Goal: Transaction & Acquisition: Download file/media

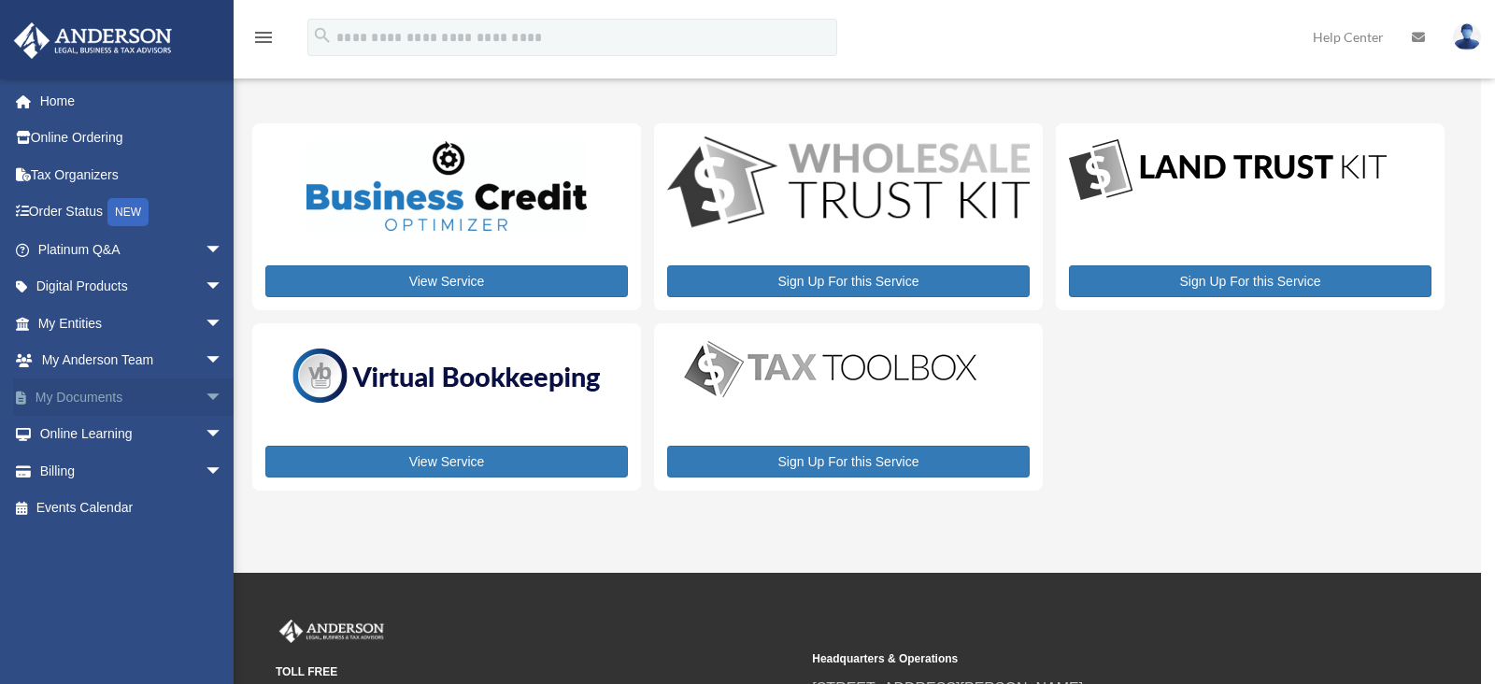
click at [98, 397] on link "My Documents arrow_drop_down" at bounding box center [132, 396] width 238 height 37
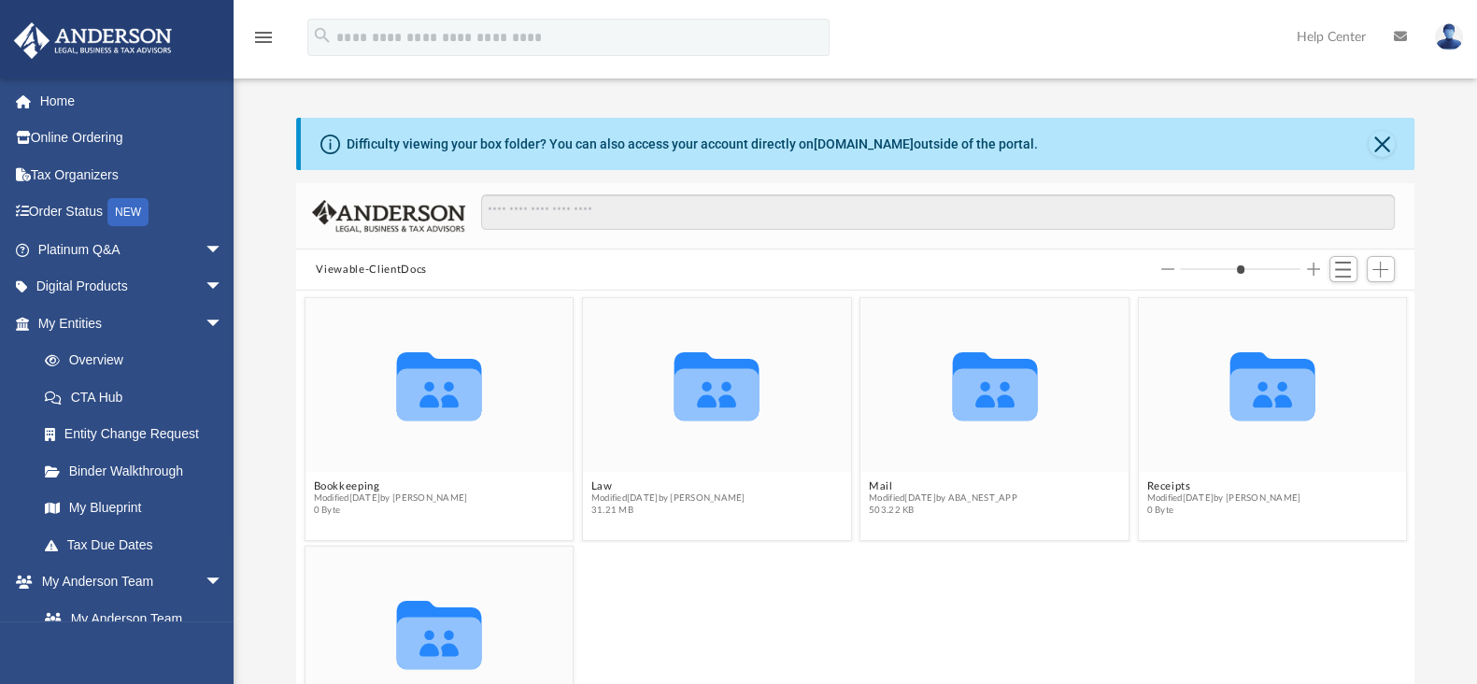
scroll to position [406, 1101]
click at [732, 485] on button "Law" at bounding box center [667, 486] width 154 height 12
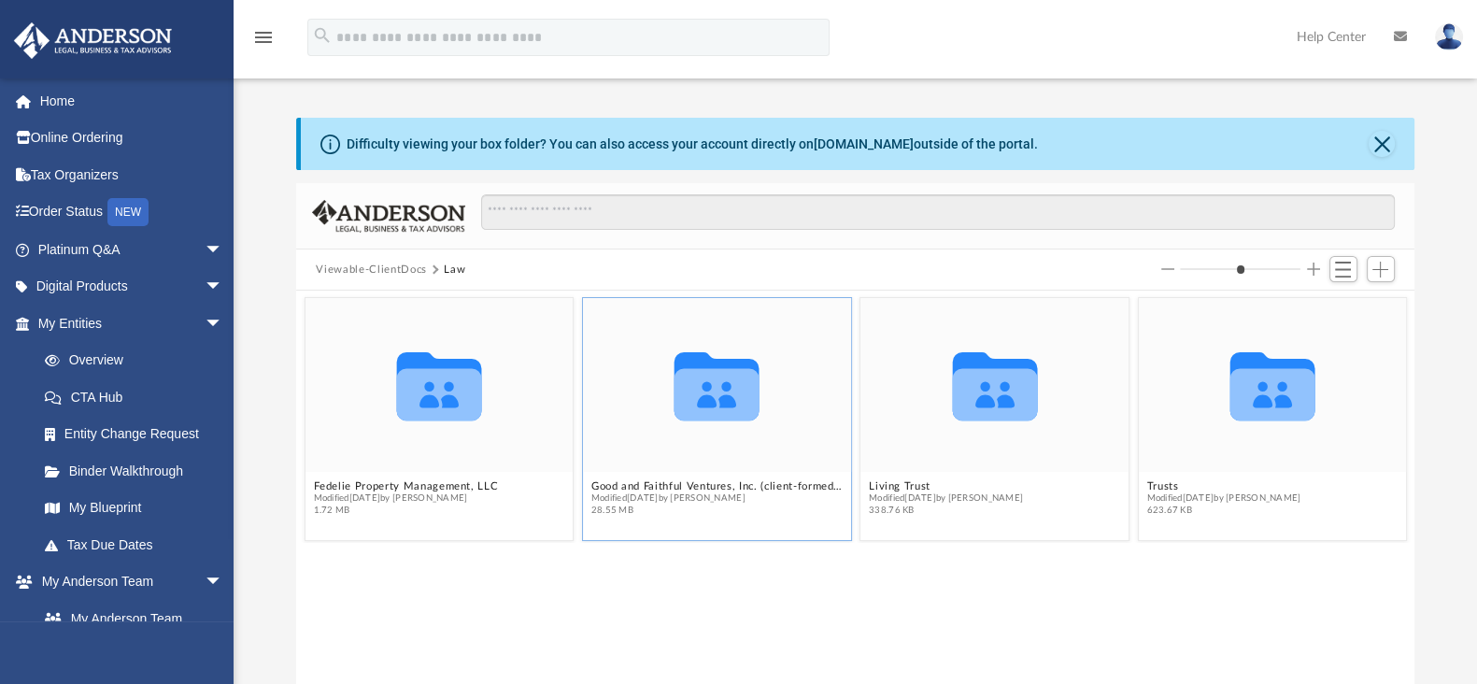
click at [786, 513] on span "28.55 MB" at bounding box center [715, 510] width 251 height 12
click at [679, 490] on button "Good and Faithful Ventures, Inc. (client-formed)(CA)" at bounding box center [715, 486] width 251 height 12
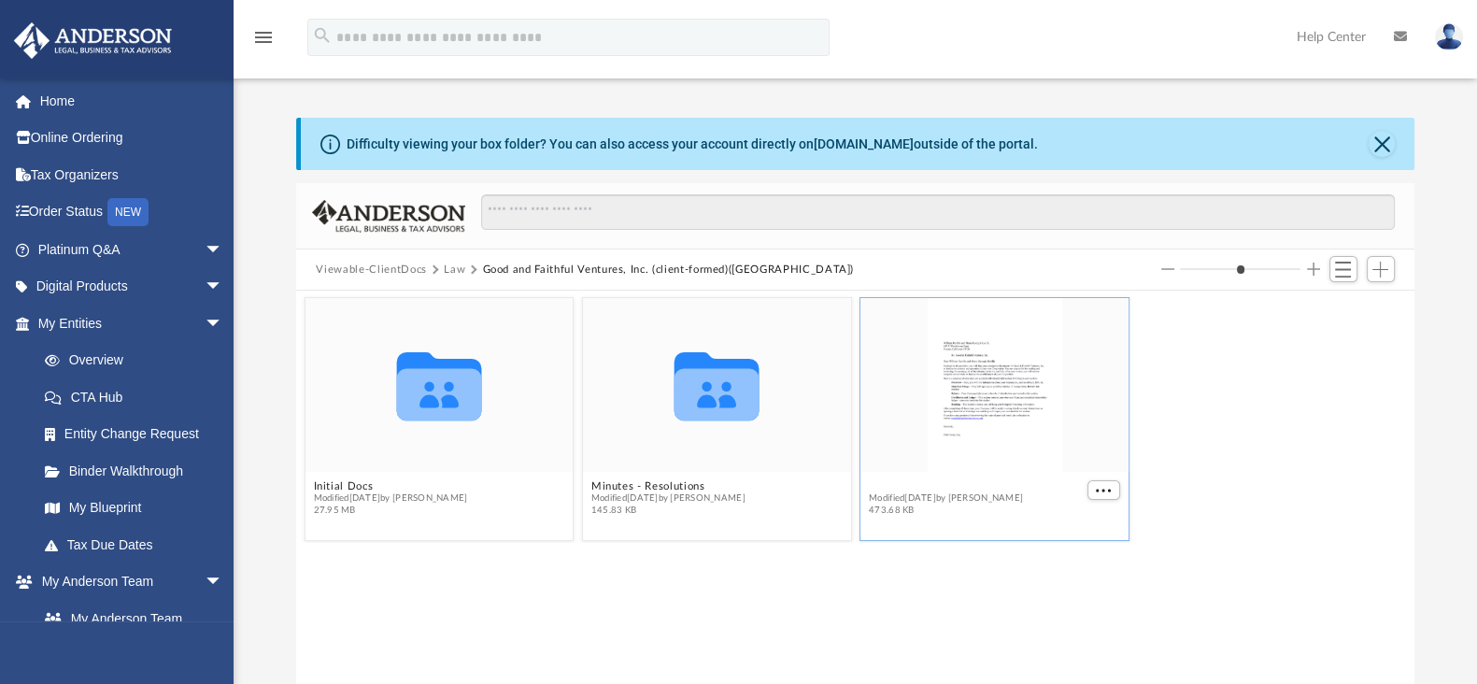
click at [999, 480] on button "Good & Faithful Ventures, Inc. - Binder Documents.pdf" at bounding box center [976, 486] width 214 height 12
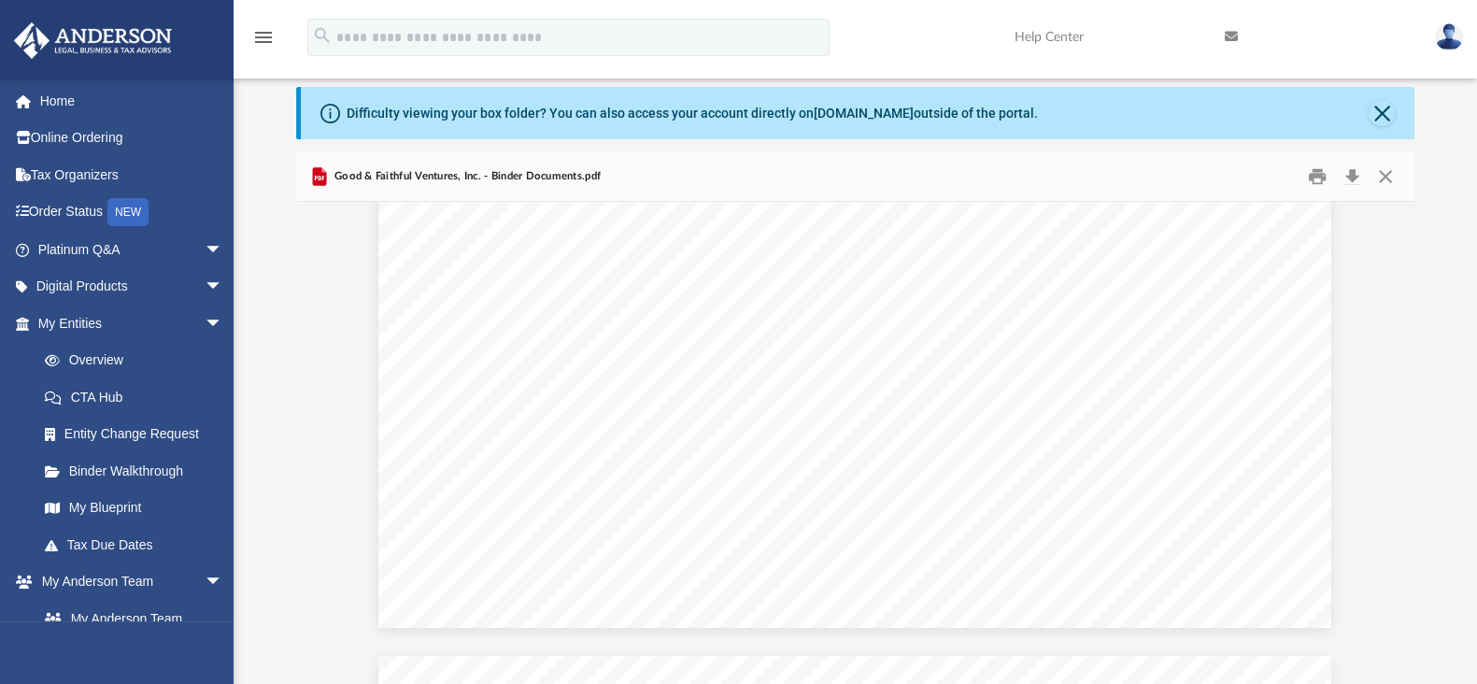
scroll to position [12456, 0]
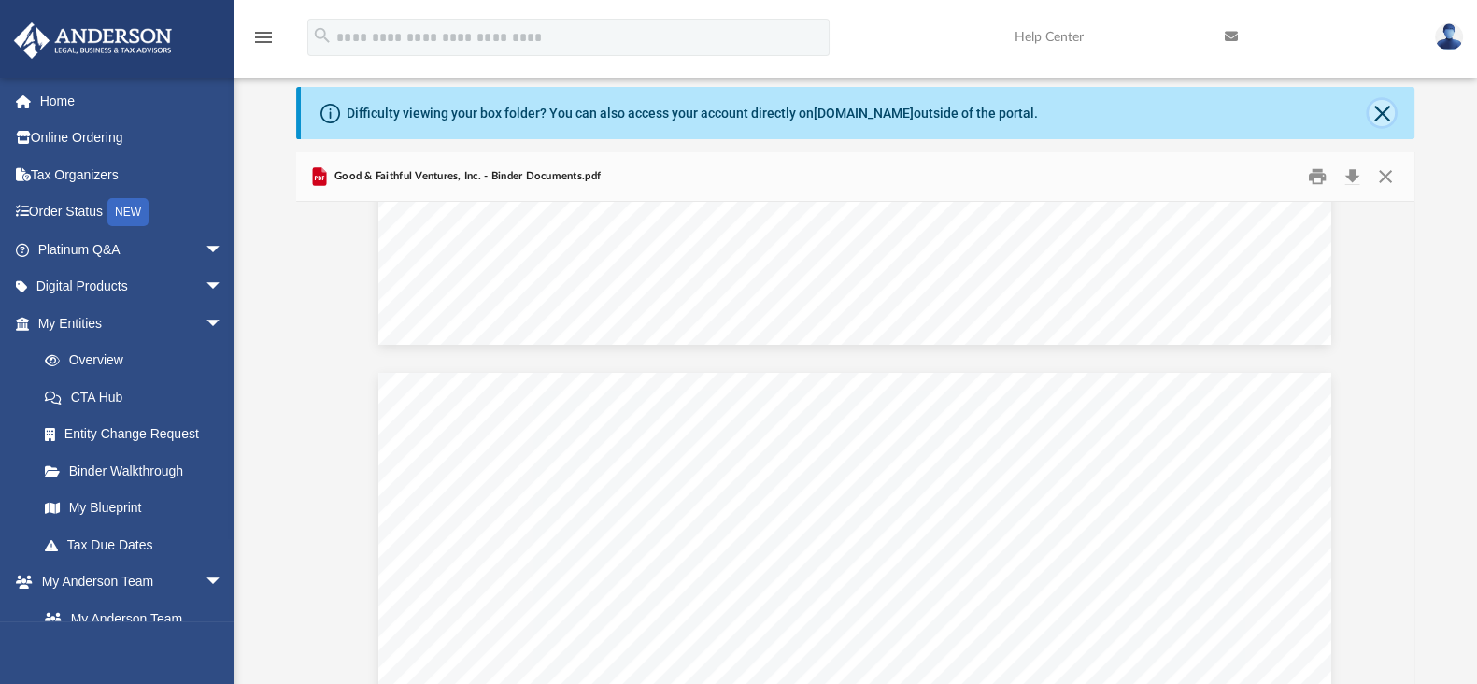
click at [1374, 106] on button "Close" at bounding box center [1382, 113] width 26 height 26
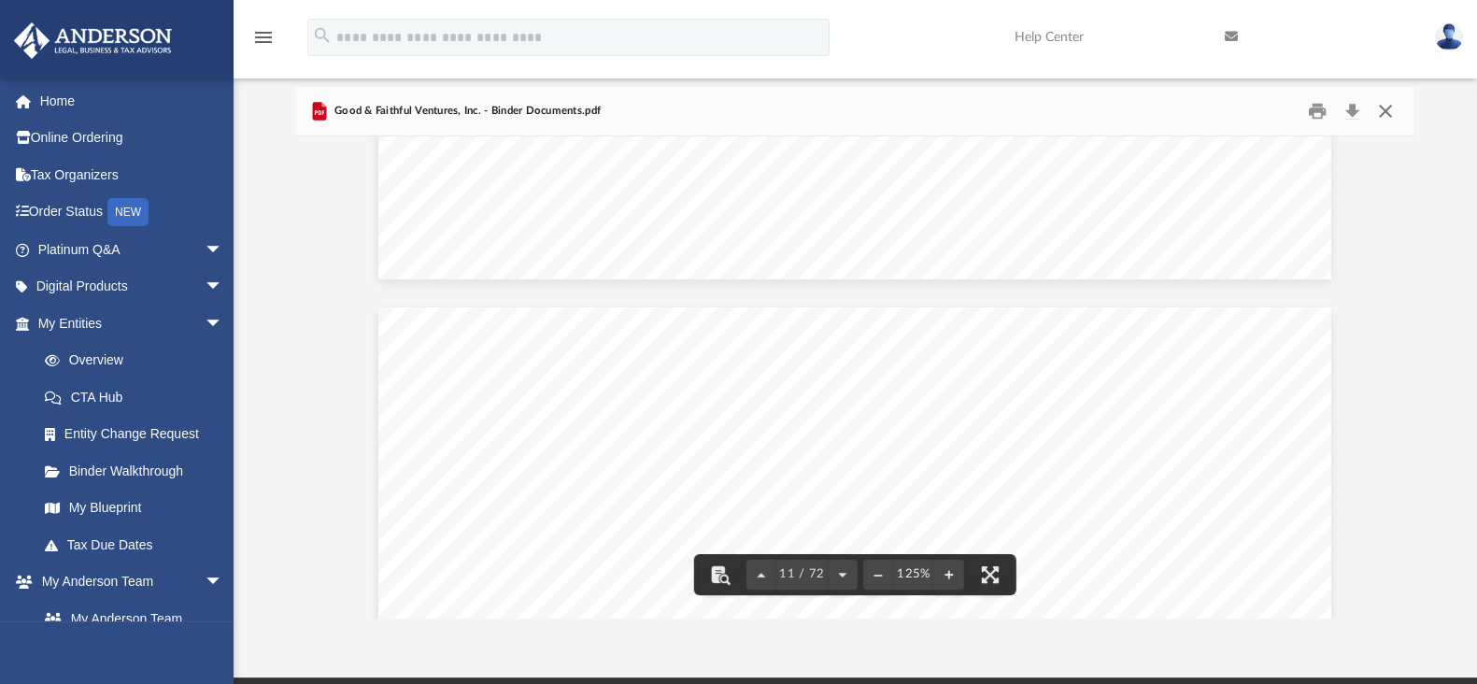
click at [1378, 117] on button "Close" at bounding box center [1386, 111] width 34 height 29
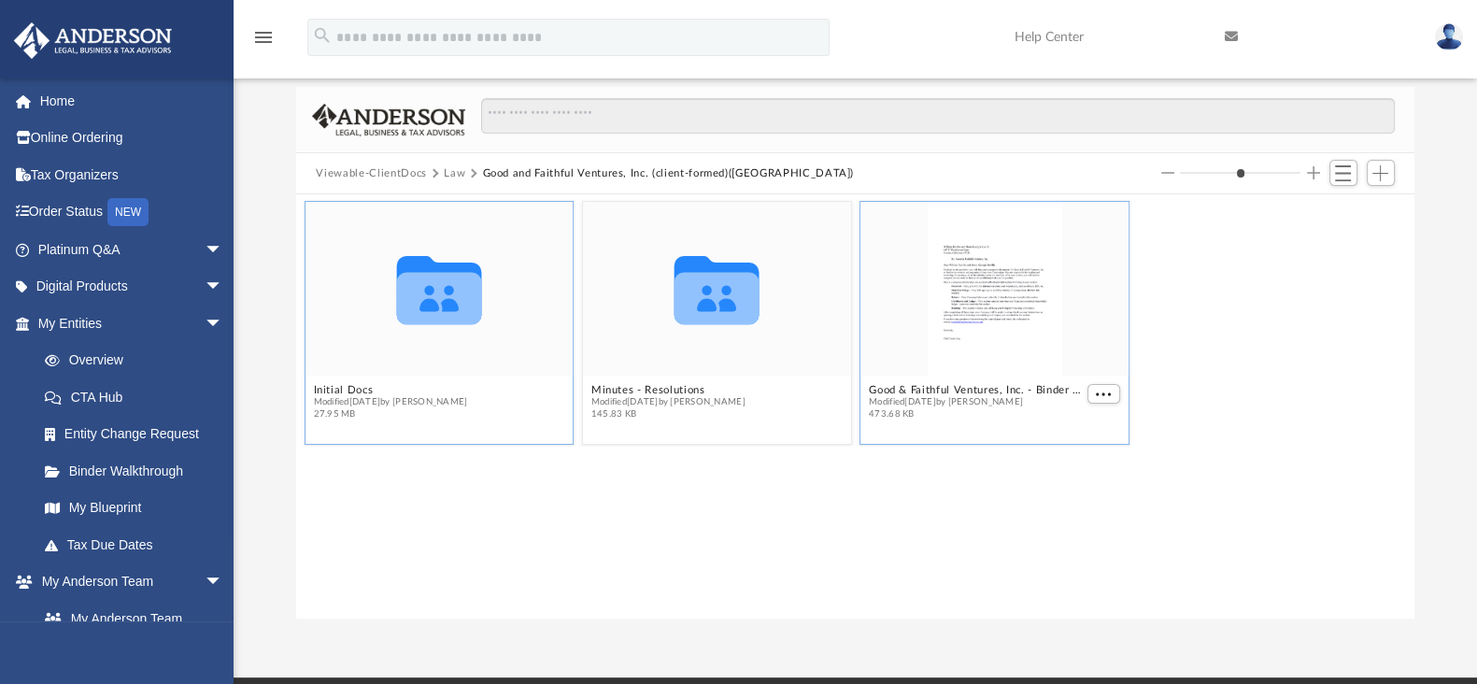
click at [341, 382] on figcaption "Initial Docs Modified Wed Aug 20 2025 by Cynthia Peters 27.95 MB" at bounding box center [439, 402] width 268 height 50
click at [348, 386] on button "Initial Docs" at bounding box center [390, 390] width 154 height 12
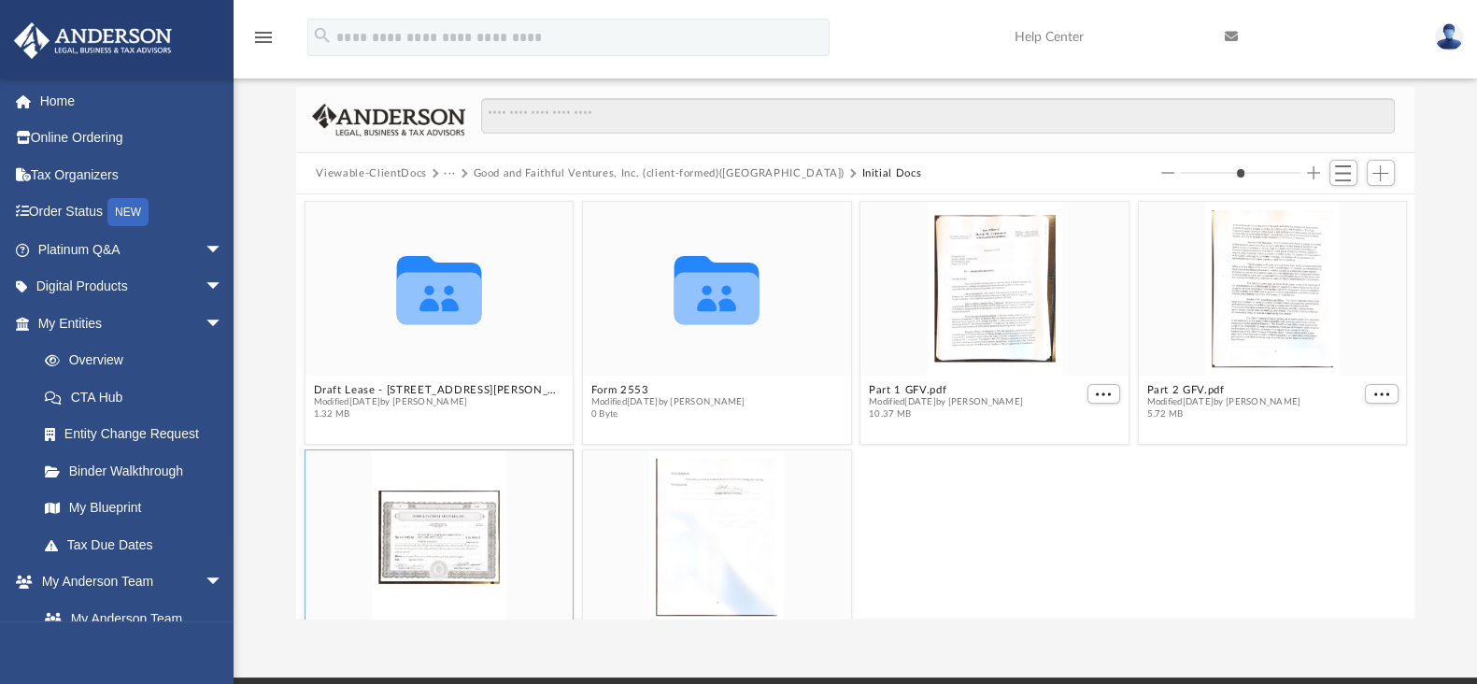
click at [430, 559] on div "grid" at bounding box center [439, 537] width 268 height 174
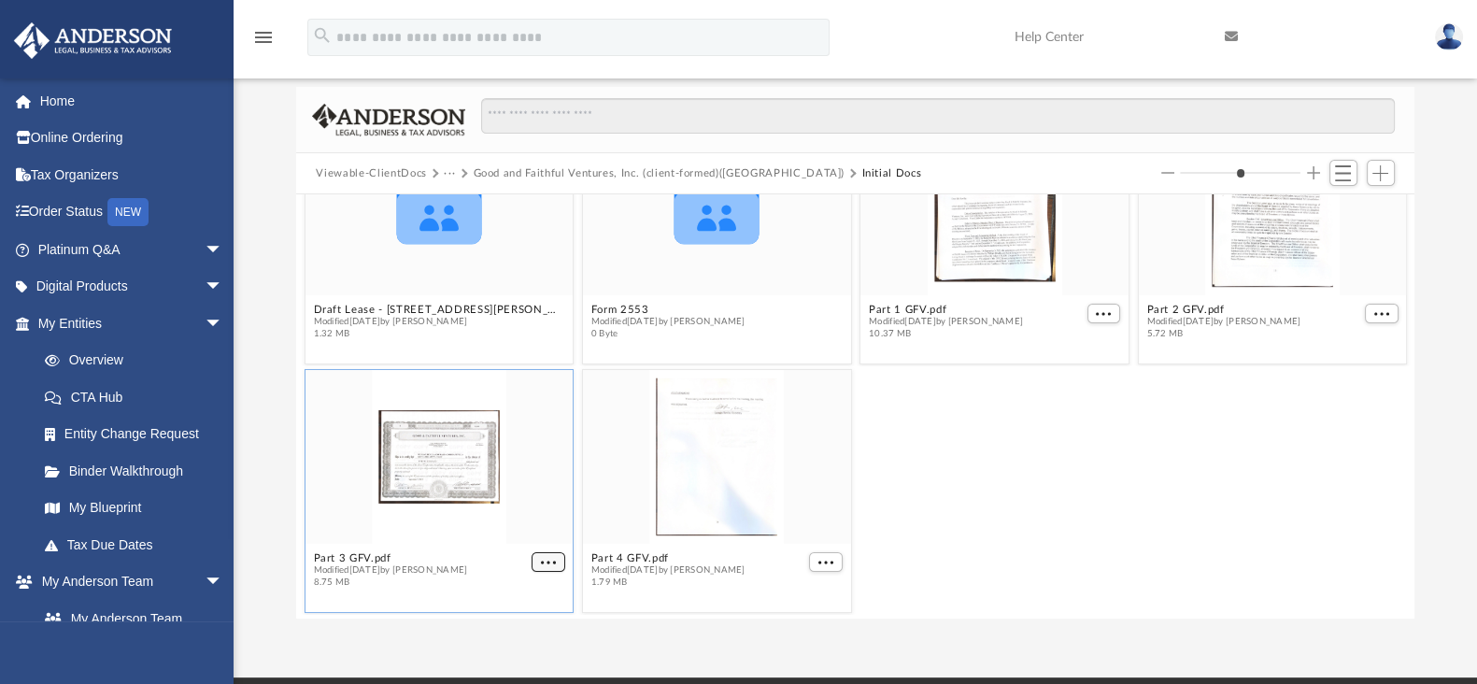
scroll to position [73, 0]
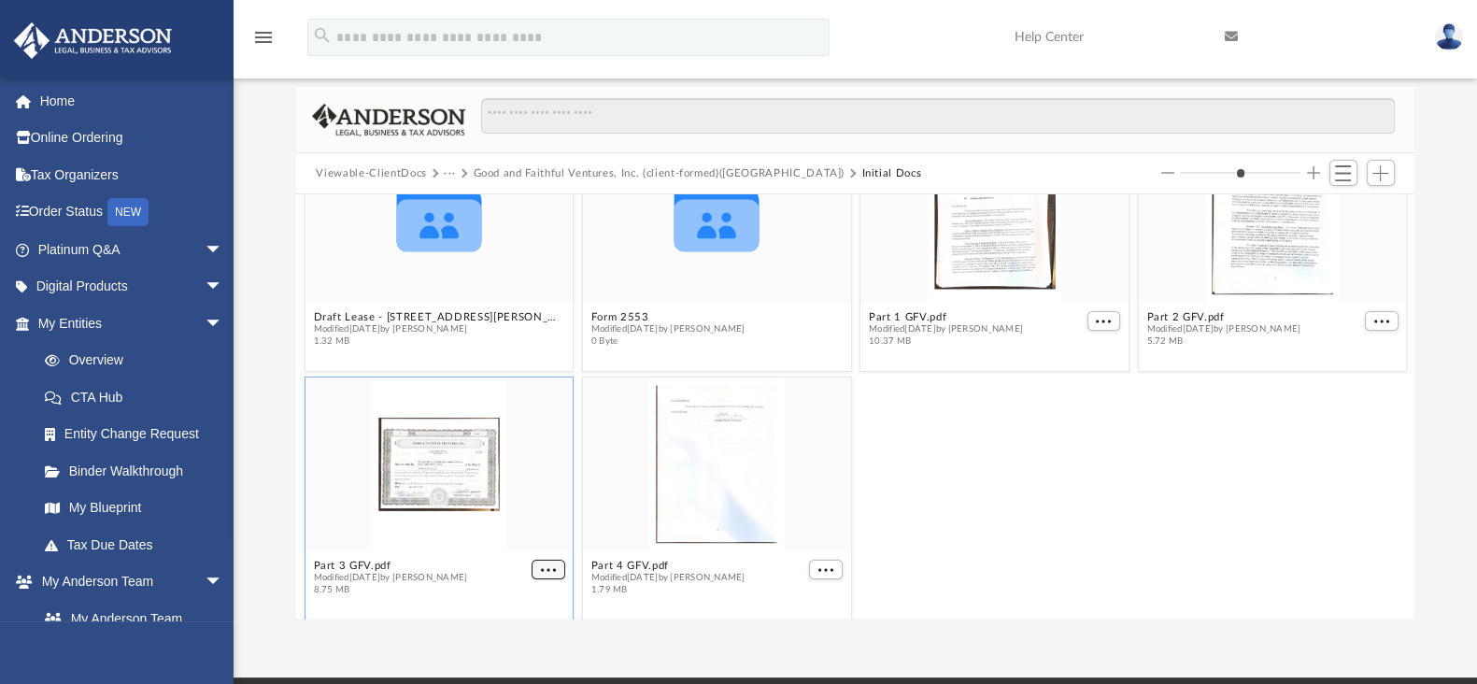
click at [533, 560] on button "More options" at bounding box center [549, 570] width 34 height 20
click at [527, 502] on li "Preview" at bounding box center [522, 502] width 54 height 20
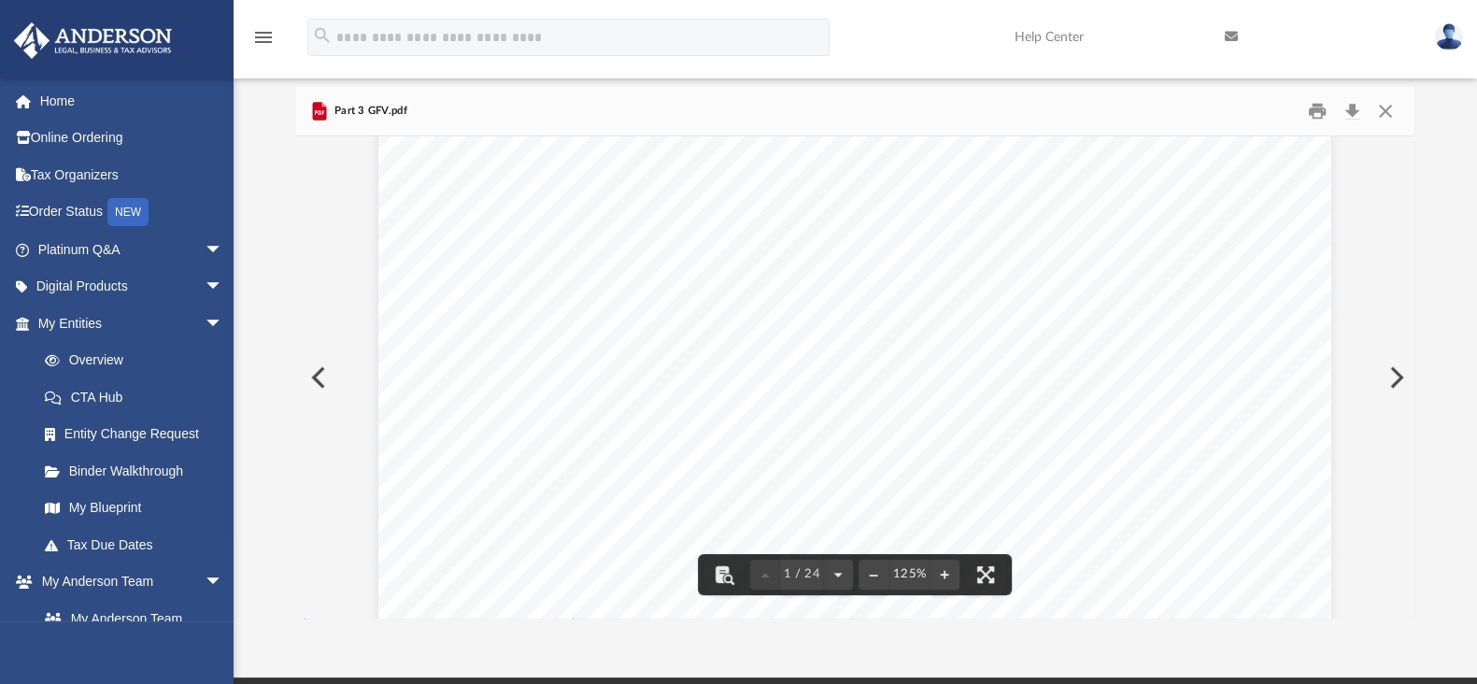
scroll to position [366, 0]
click at [321, 371] on button "Preview" at bounding box center [316, 377] width 41 height 52
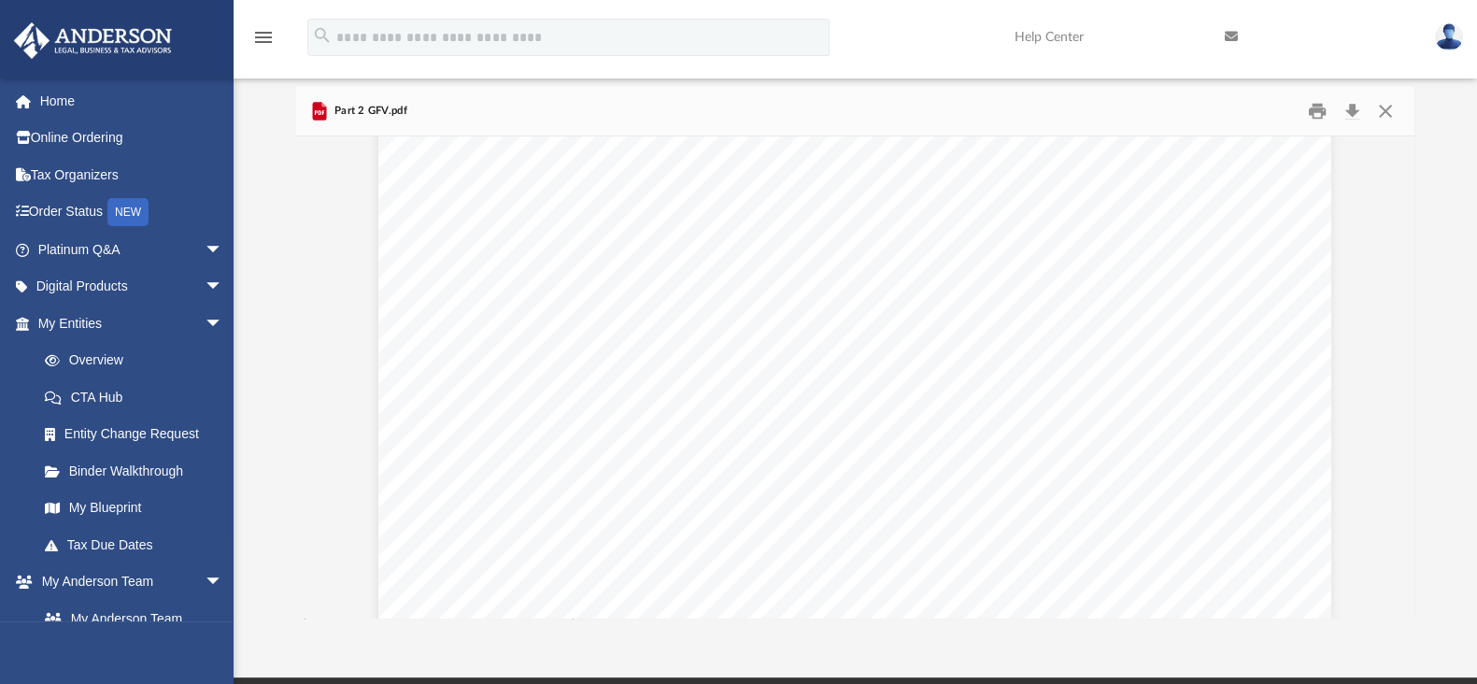
scroll to position [0, 0]
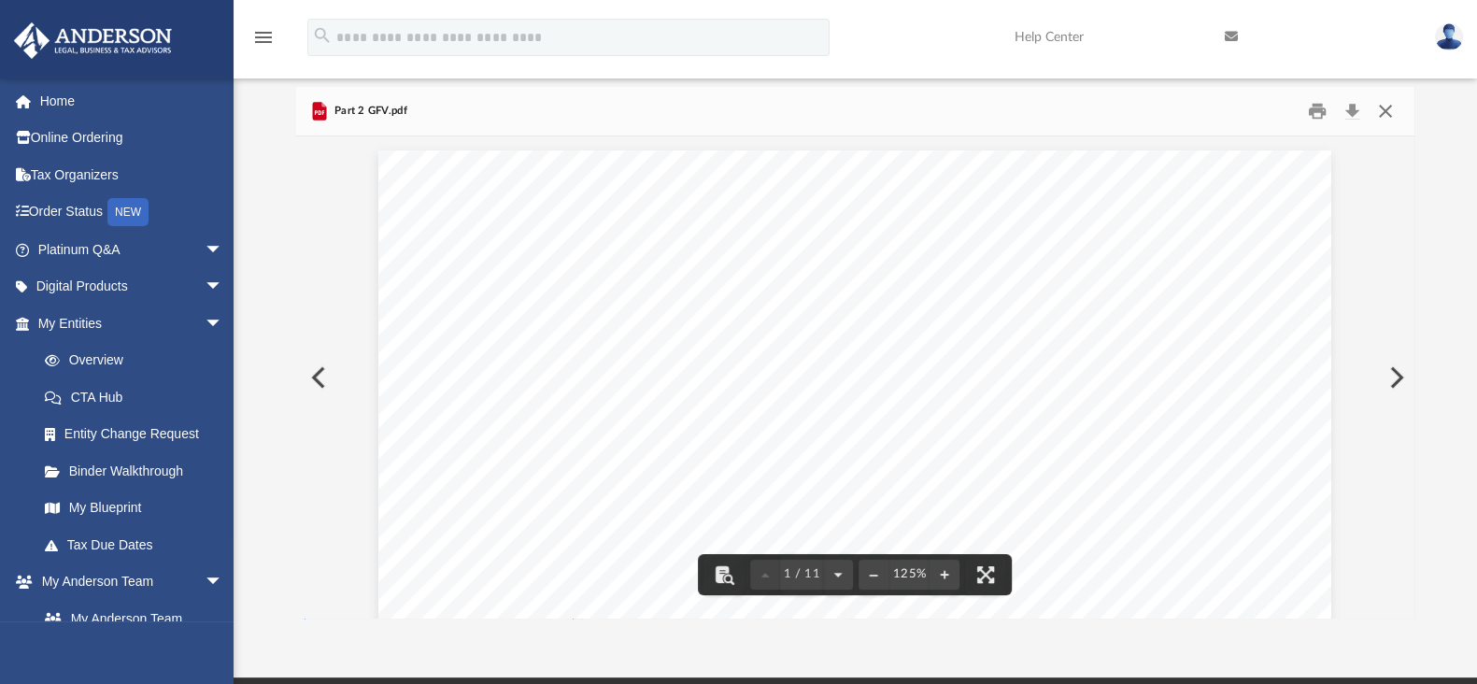
click at [1388, 113] on button "Close" at bounding box center [1386, 111] width 34 height 29
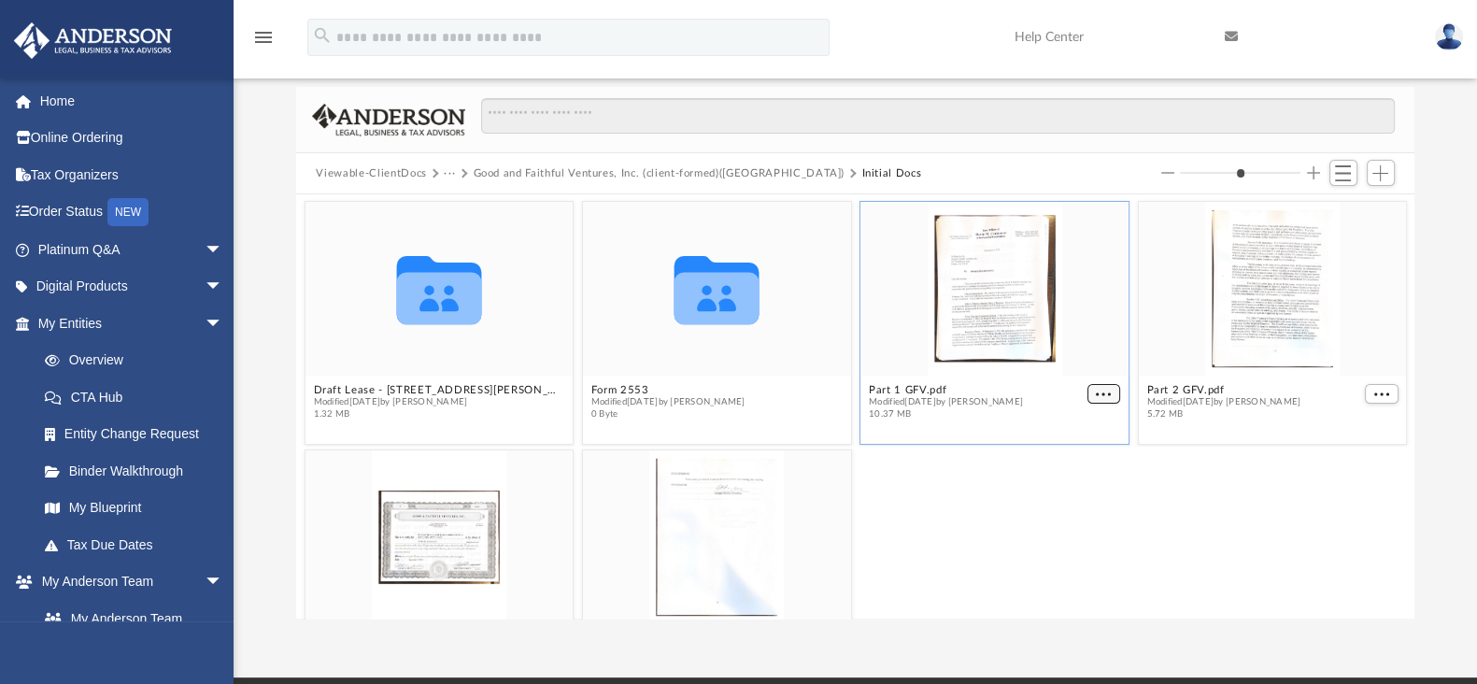
click at [1087, 389] on button "More options" at bounding box center [1104, 394] width 34 height 20
click at [1069, 427] on li "Preview" at bounding box center [1069, 426] width 54 height 20
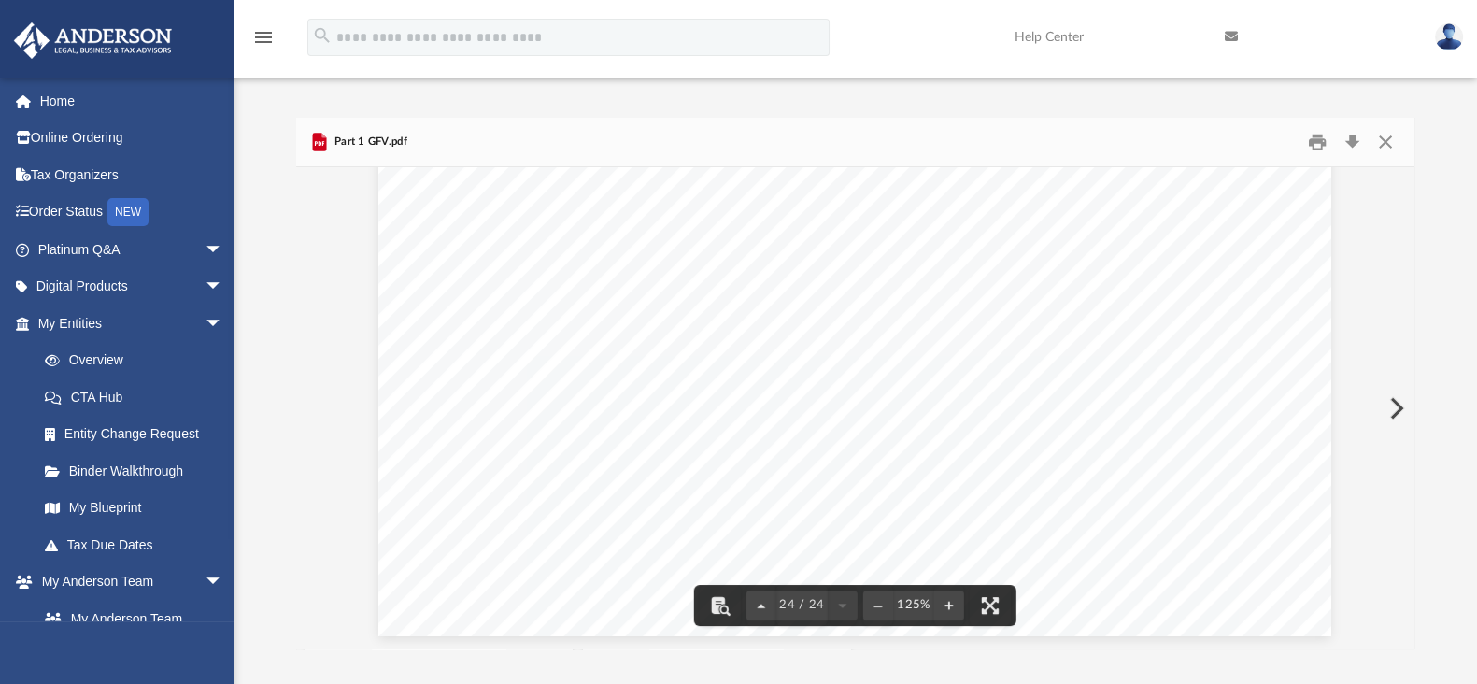
click at [1406, 405] on button "Preview" at bounding box center [1394, 408] width 41 height 52
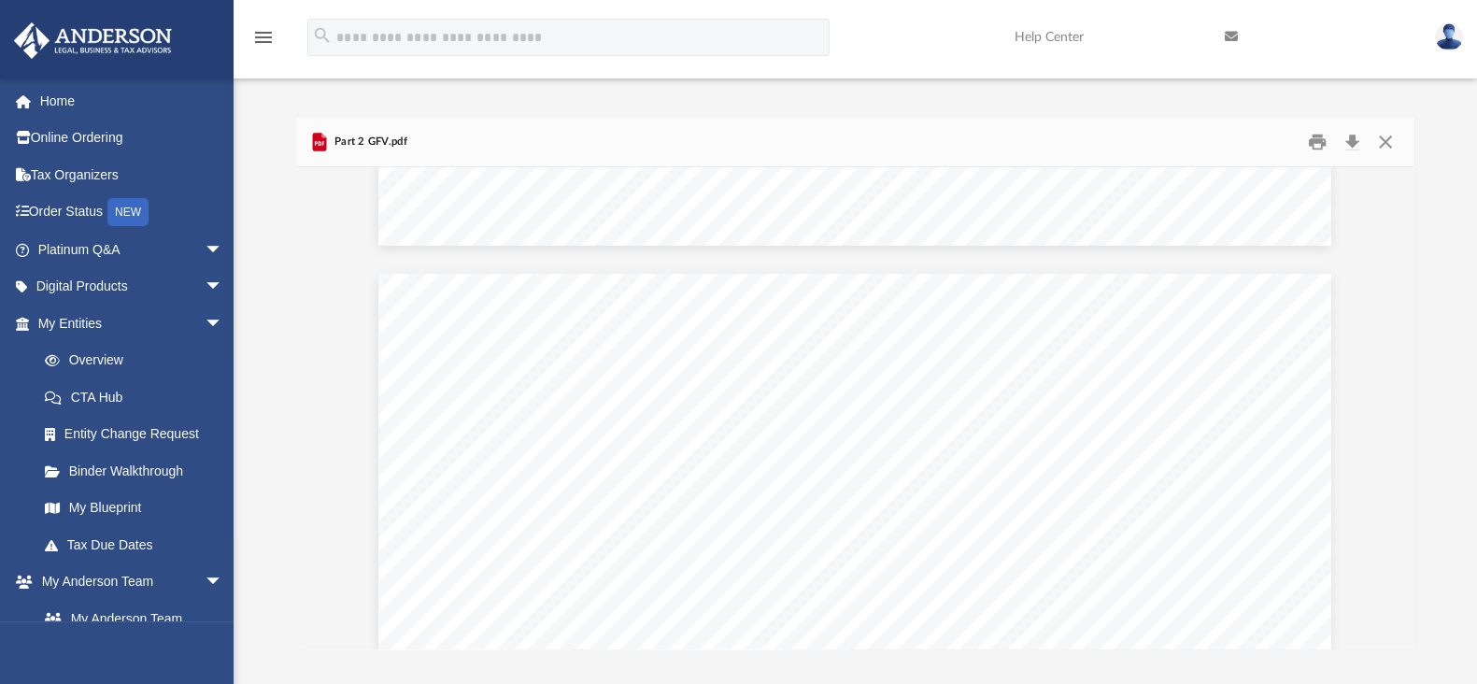
scroll to position [2484, 0]
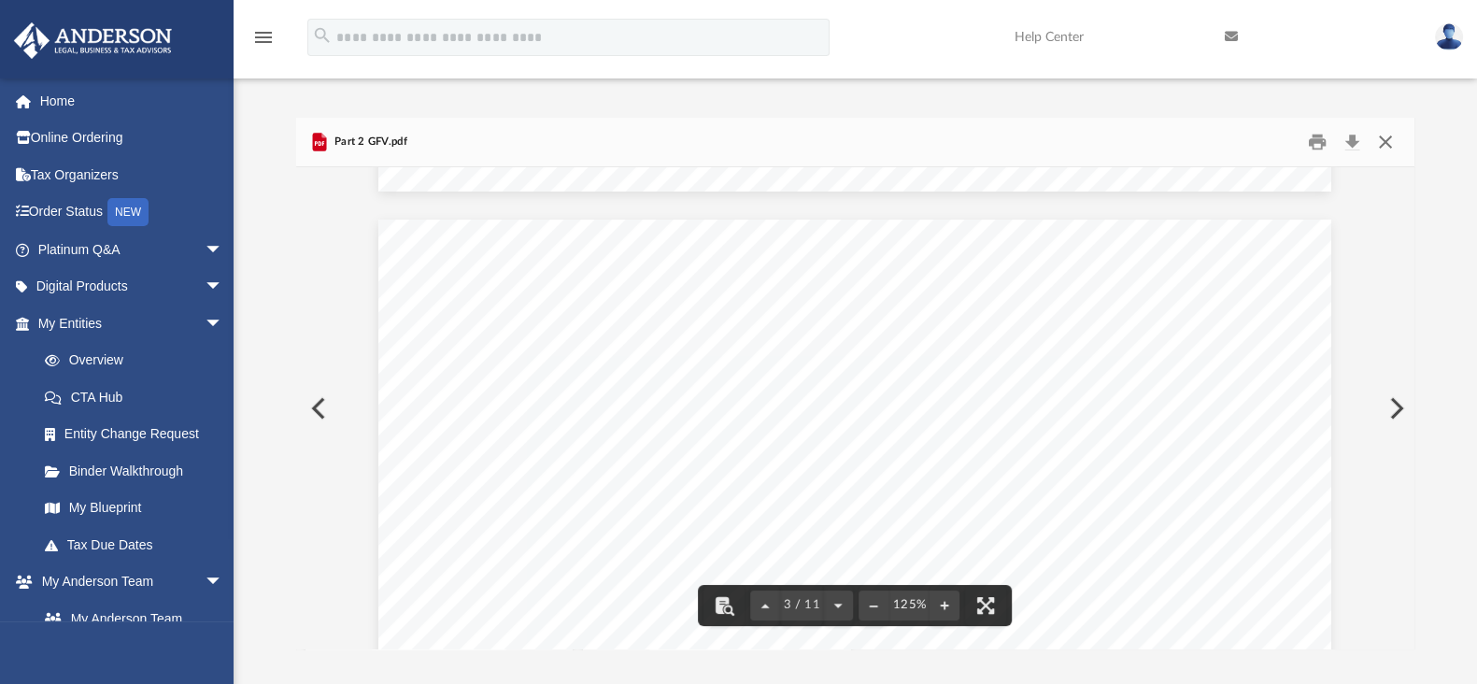
click at [1391, 138] on button "Close" at bounding box center [1386, 142] width 34 height 29
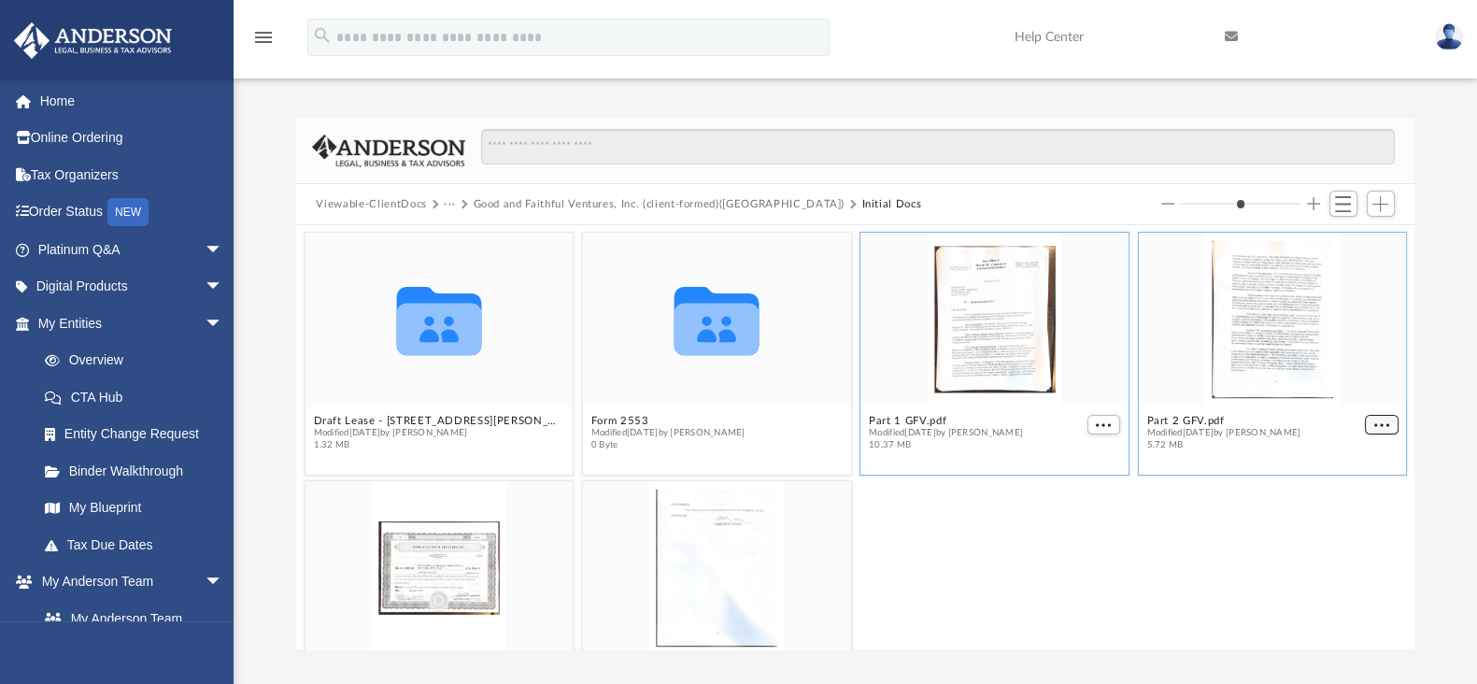
click at [1365, 415] on button "More options" at bounding box center [1382, 425] width 34 height 20
click at [1341, 455] on li "Preview" at bounding box center [1342, 458] width 54 height 20
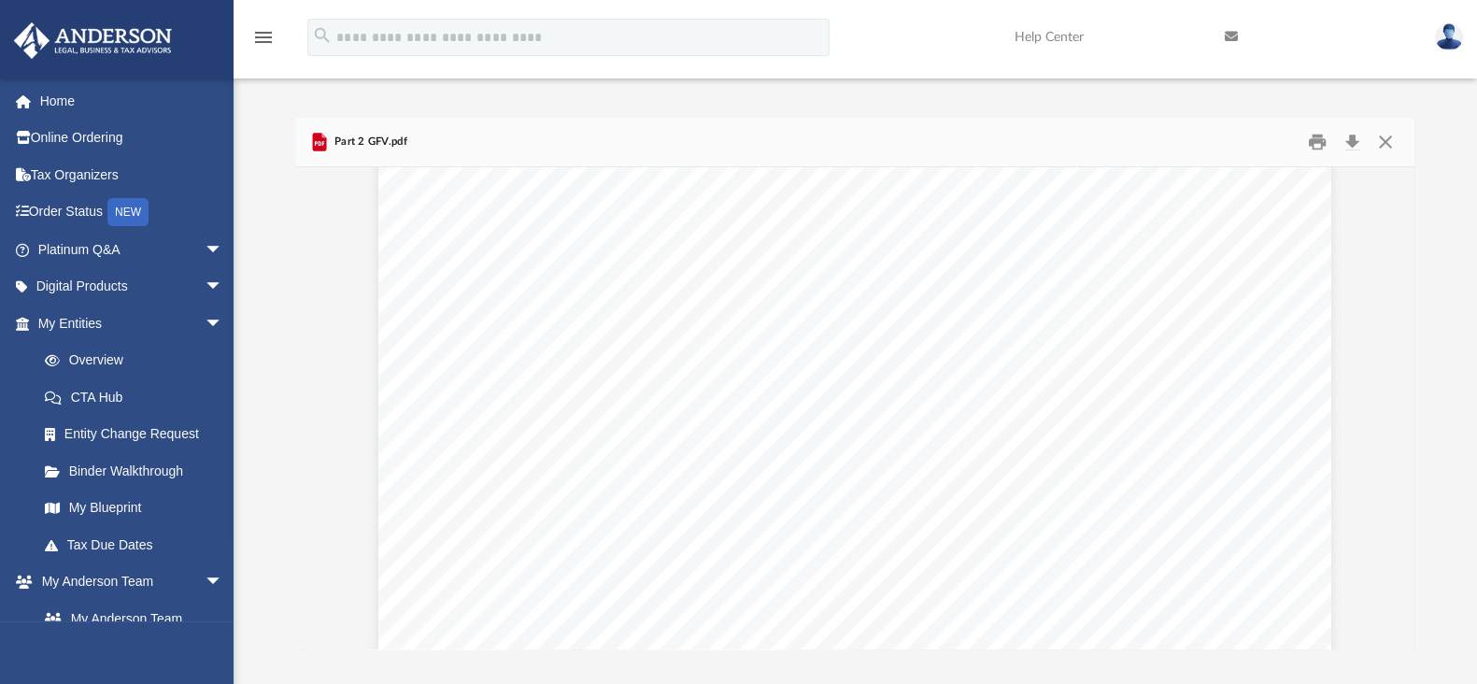
scroll to position [11999, 0]
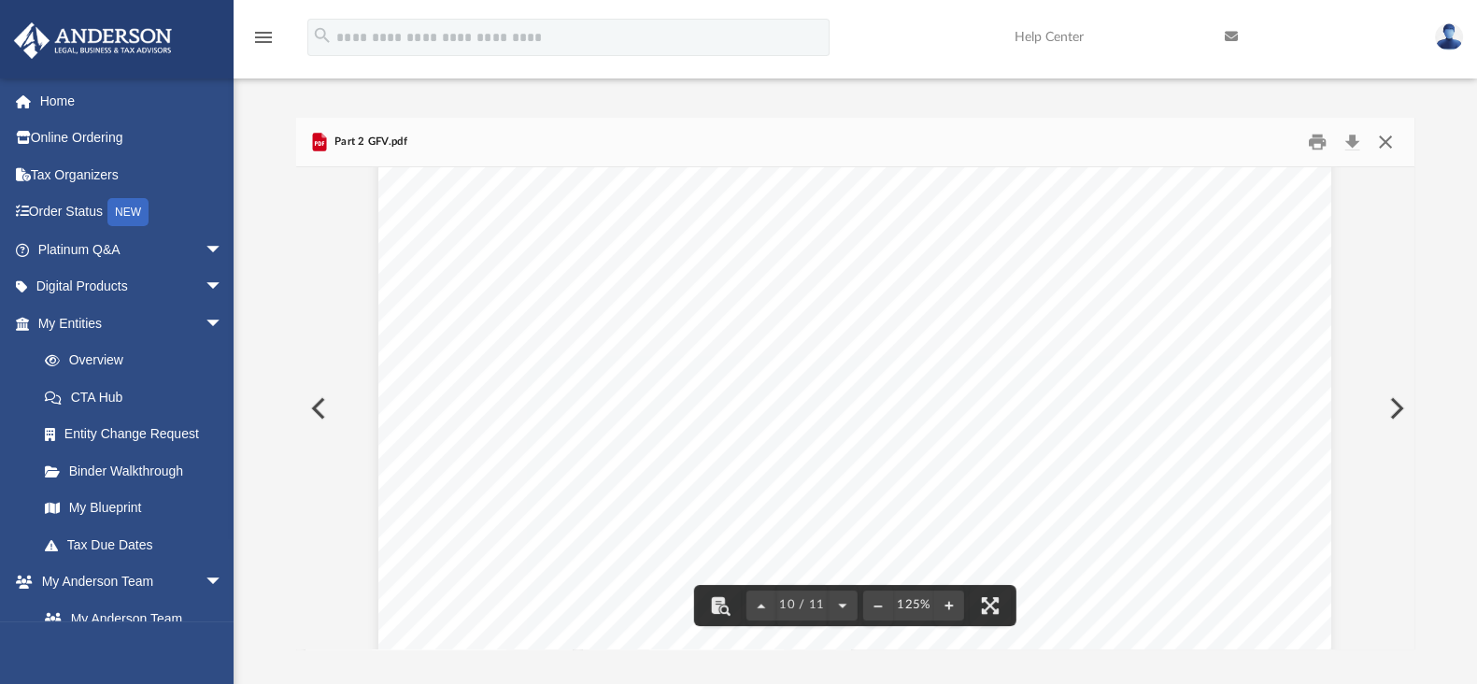
click at [1386, 141] on button "Close" at bounding box center [1386, 142] width 34 height 29
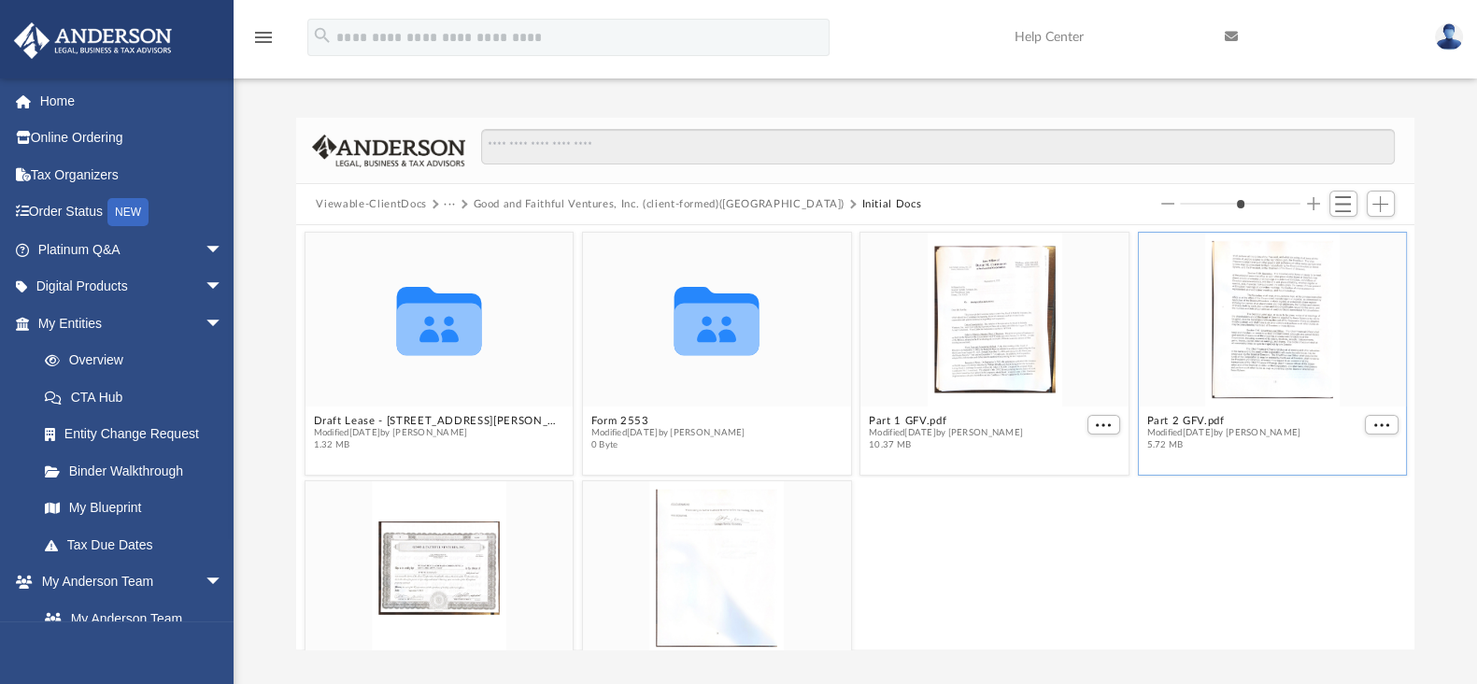
click at [528, 202] on button "Good and Faithful Ventures, Inc. (client-formed)([GEOGRAPHIC_DATA])" at bounding box center [659, 204] width 372 height 17
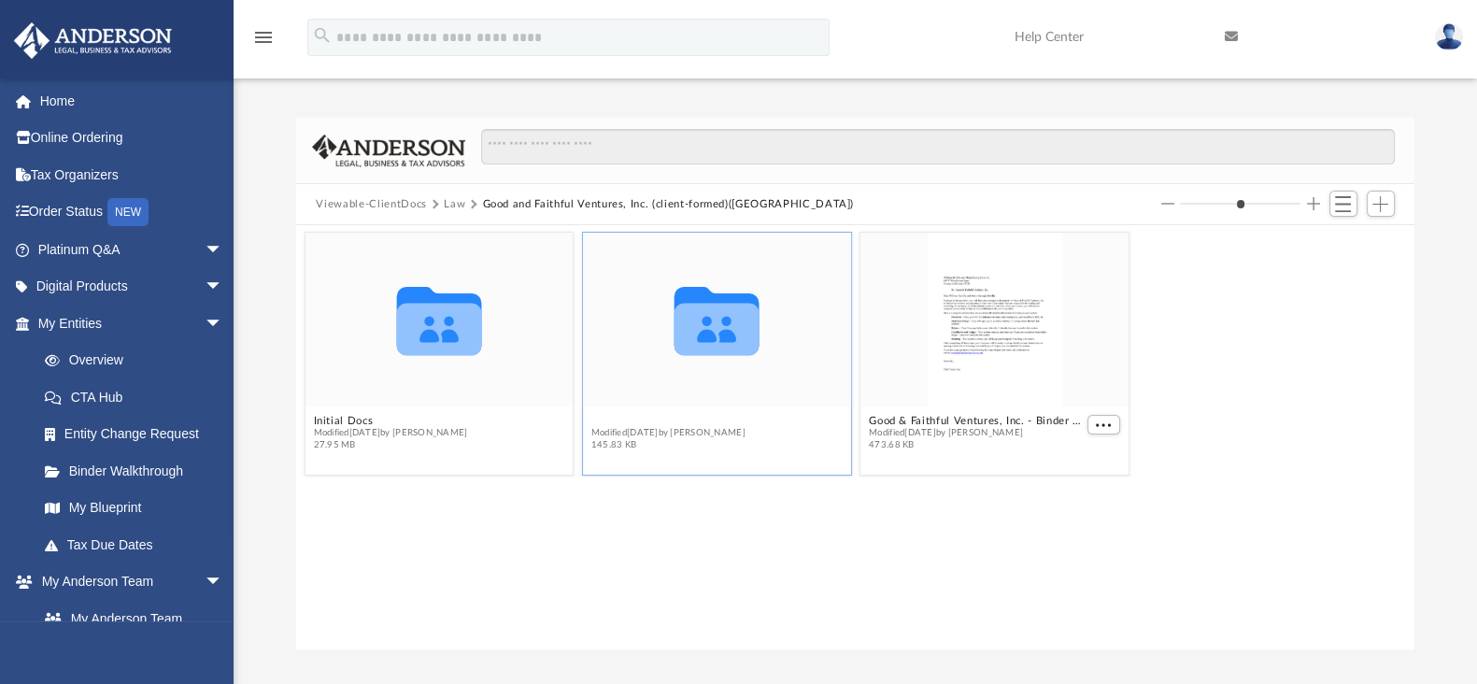
click at [711, 424] on button "Minutes - Resolutions" at bounding box center [667, 421] width 154 height 12
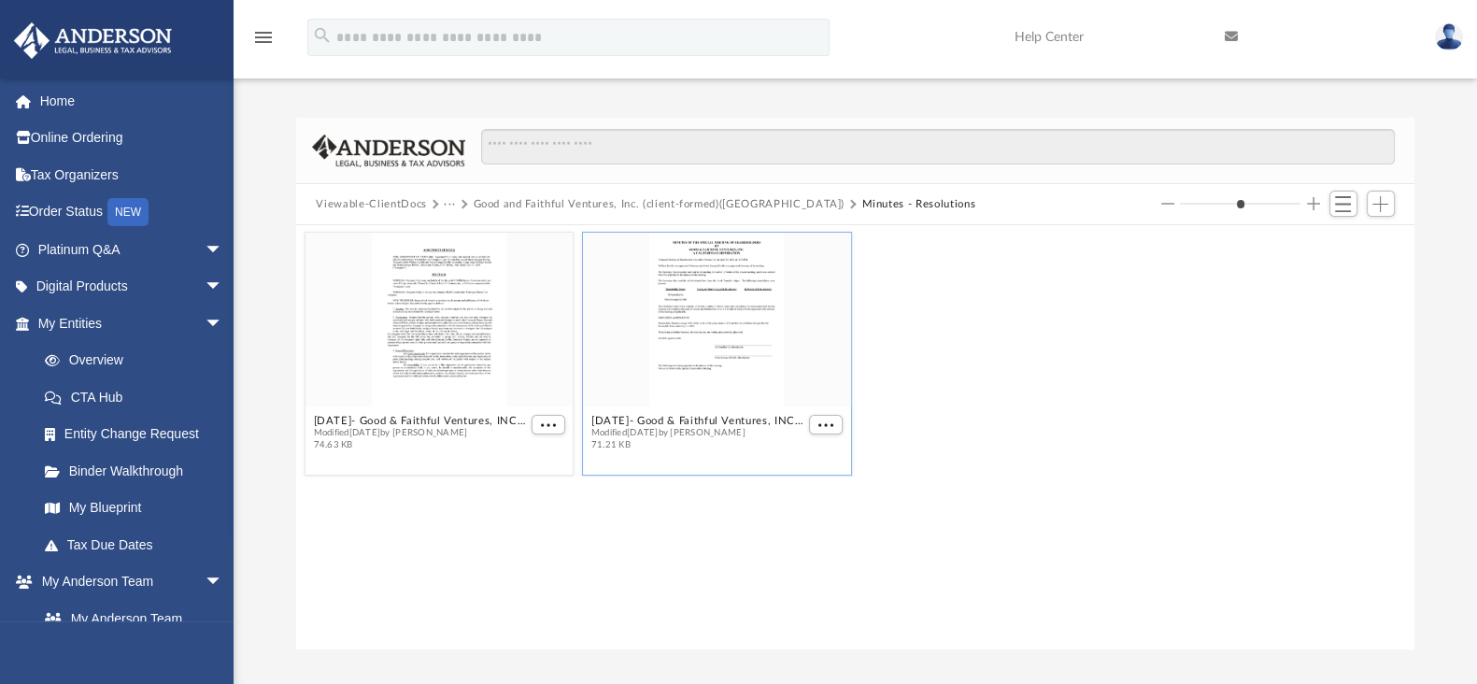
click at [714, 411] on figcaption "2025.04.24- Good & Faithful Ventures, INC.- Special Shareholders Meeting.pdf Mo…" at bounding box center [717, 433] width 268 height 50
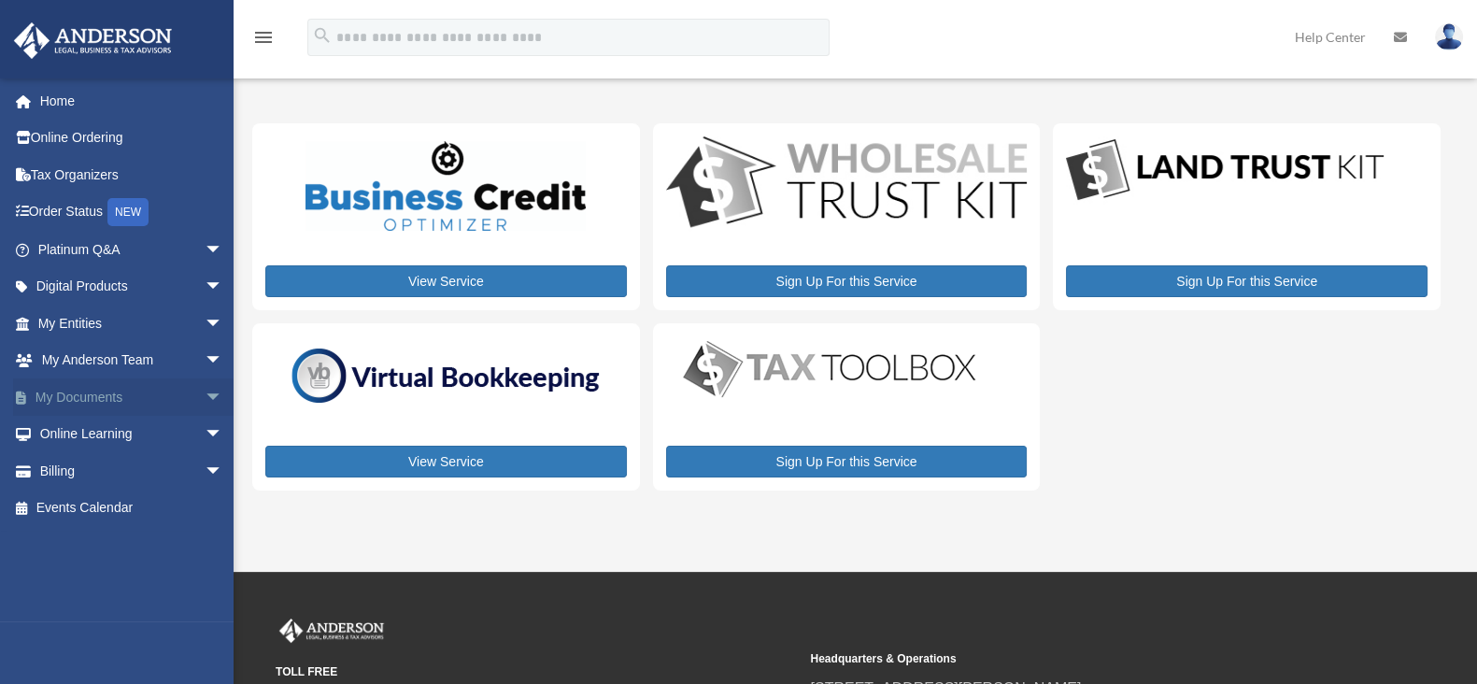
click at [80, 400] on link "My Documents arrow_drop_down" at bounding box center [132, 396] width 238 height 37
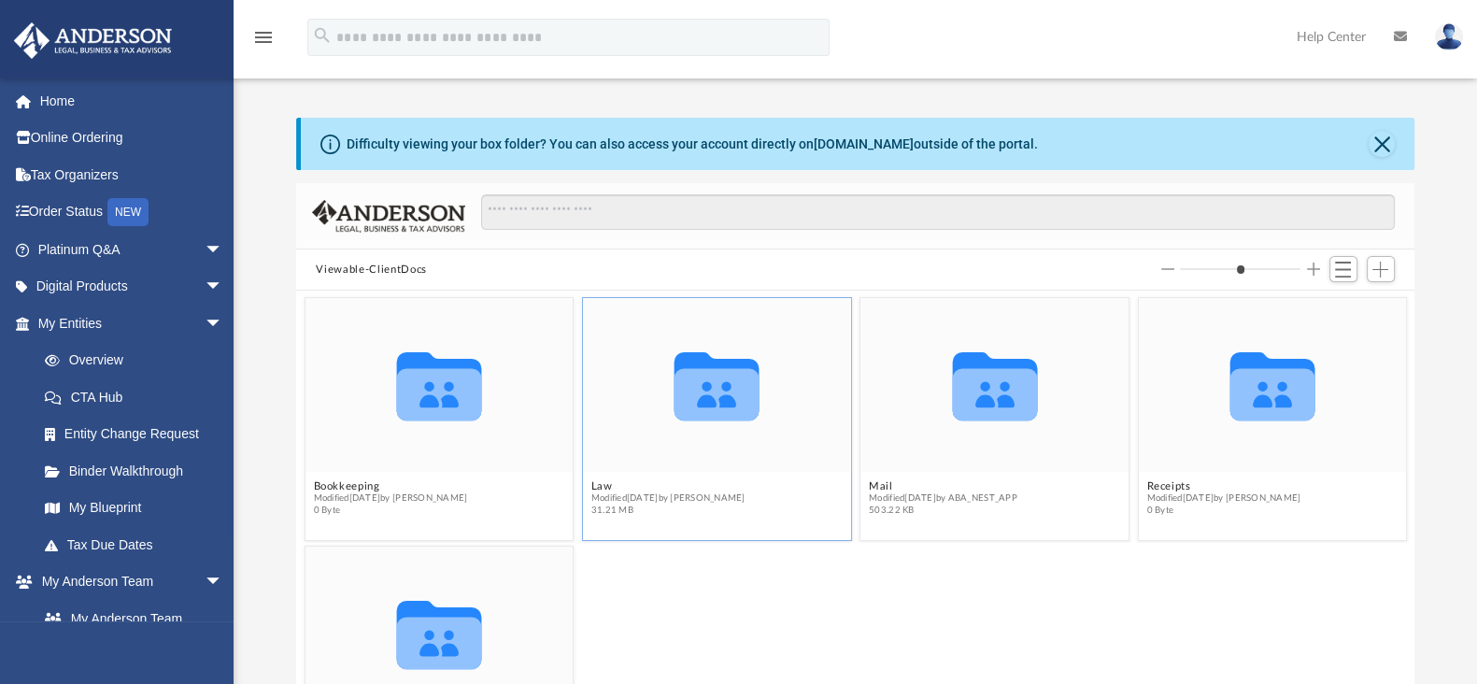
scroll to position [80, 0]
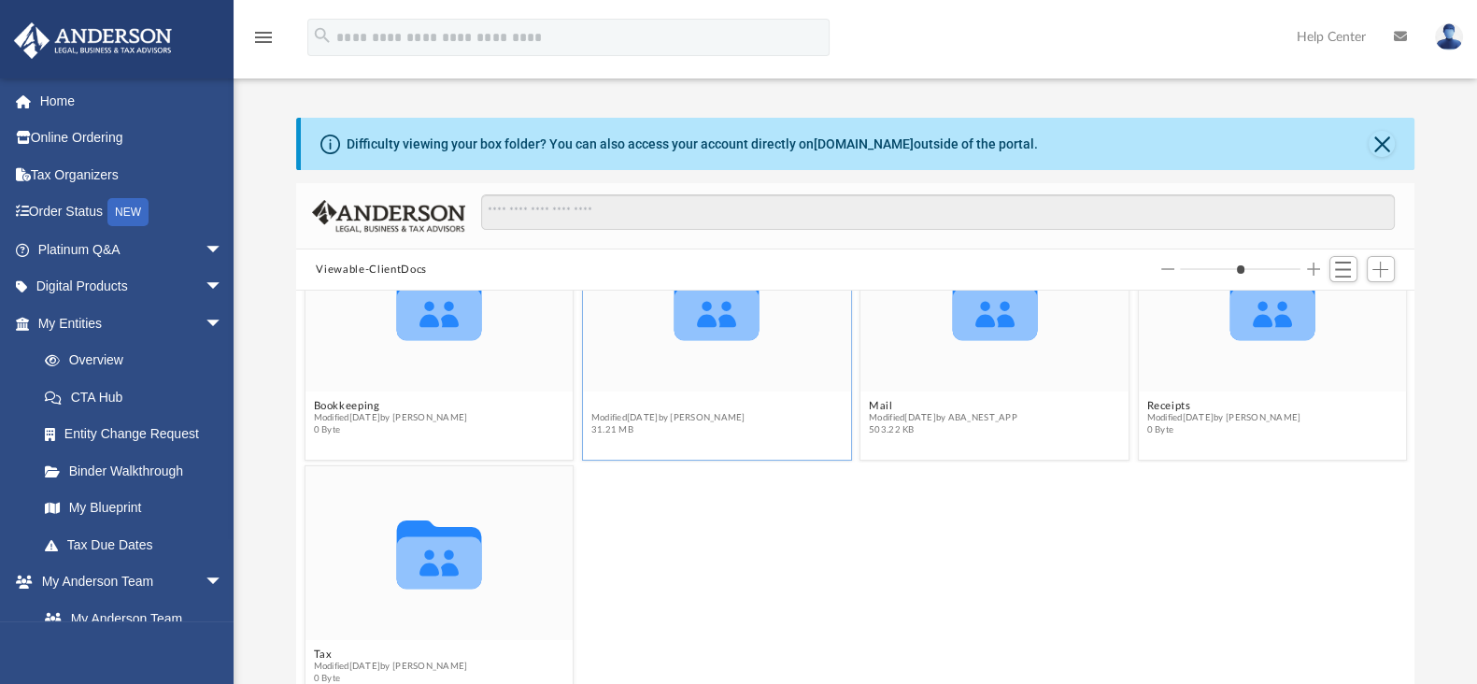
click at [677, 407] on button "Law" at bounding box center [667, 406] width 154 height 12
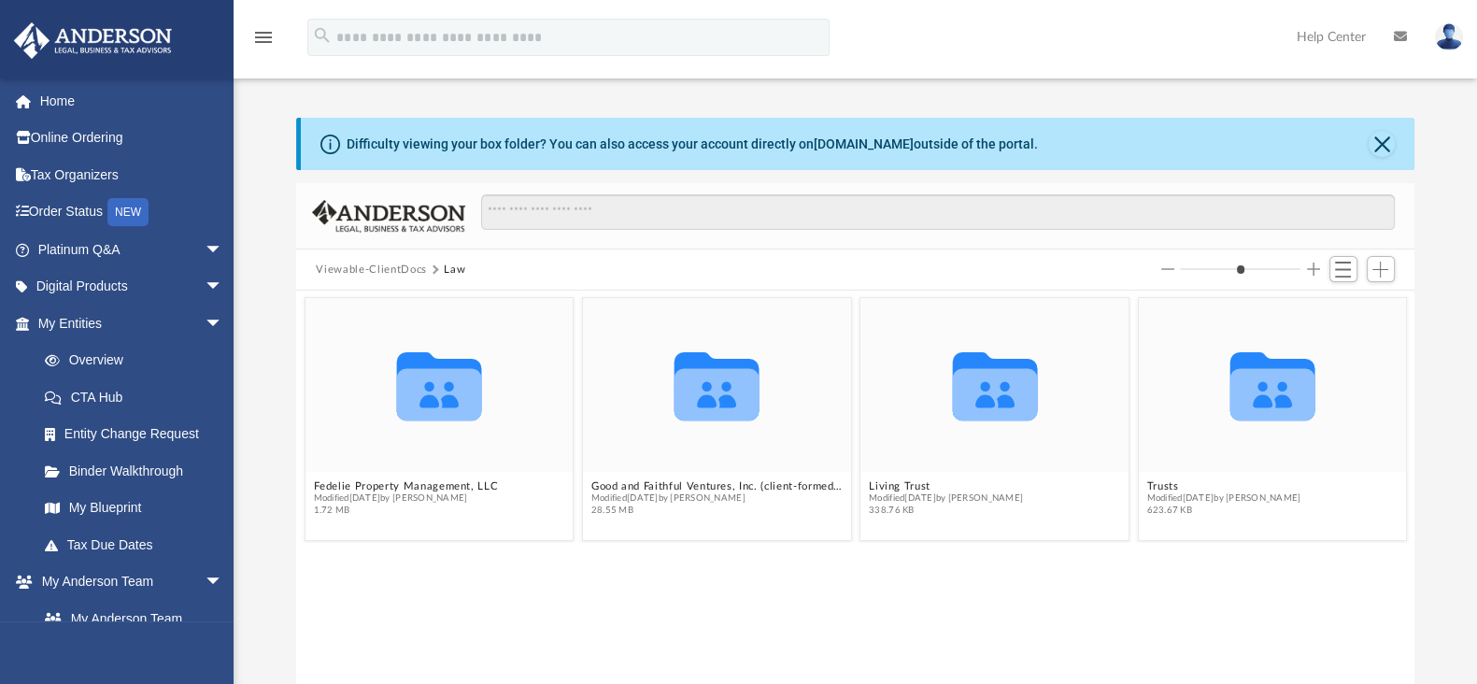
scroll to position [0, 0]
click at [645, 488] on button "Good and Faithful Ventures, Inc. (client-formed)([GEOGRAPHIC_DATA])" at bounding box center [715, 486] width 251 height 12
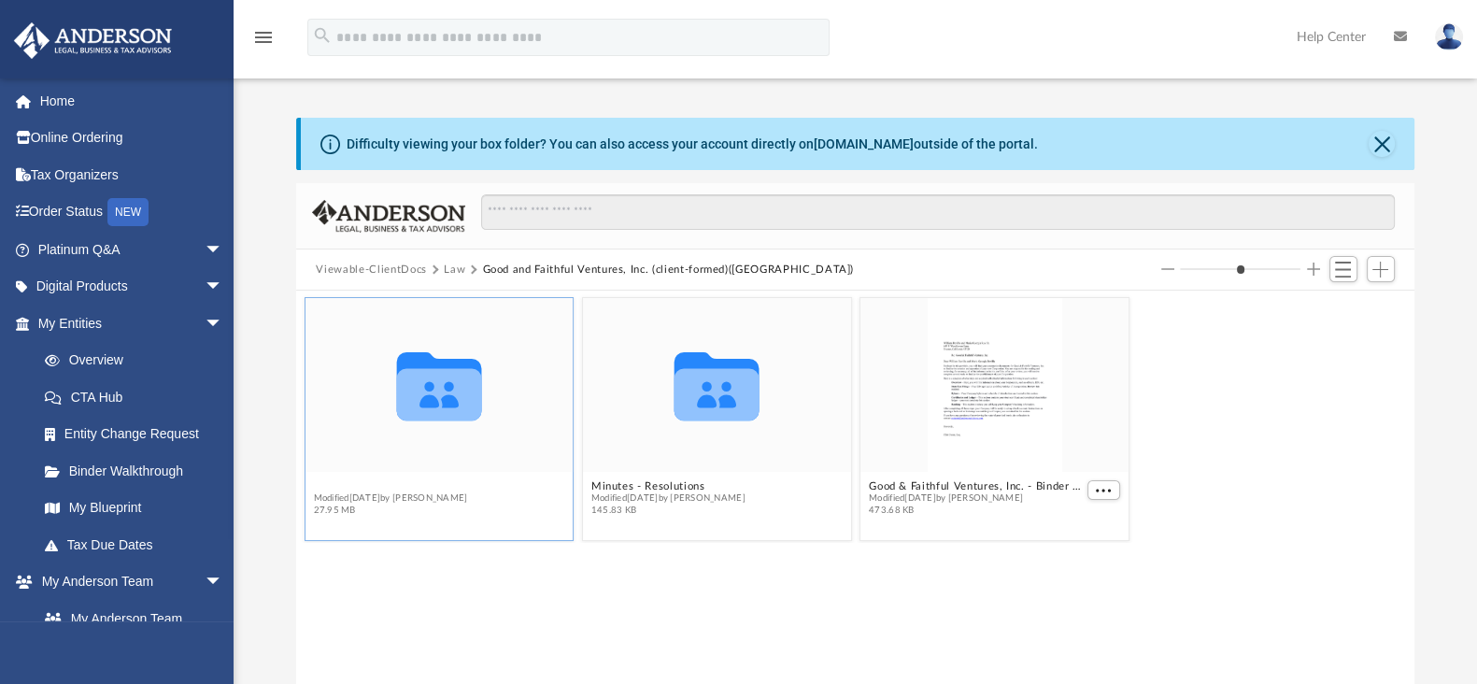
click at [351, 486] on button "Initial Docs" at bounding box center [390, 486] width 154 height 12
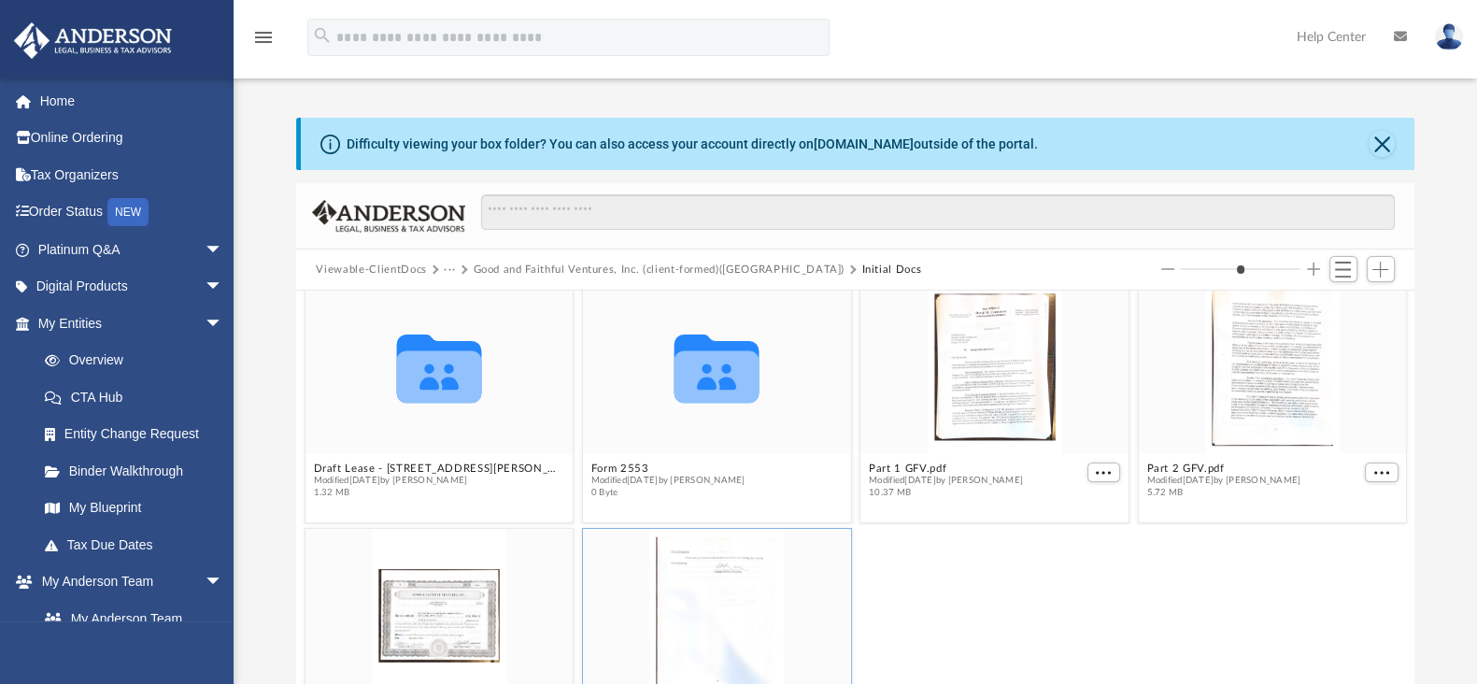
scroll to position [19, 0]
click at [624, 463] on button "Form 2553" at bounding box center [667, 468] width 154 height 12
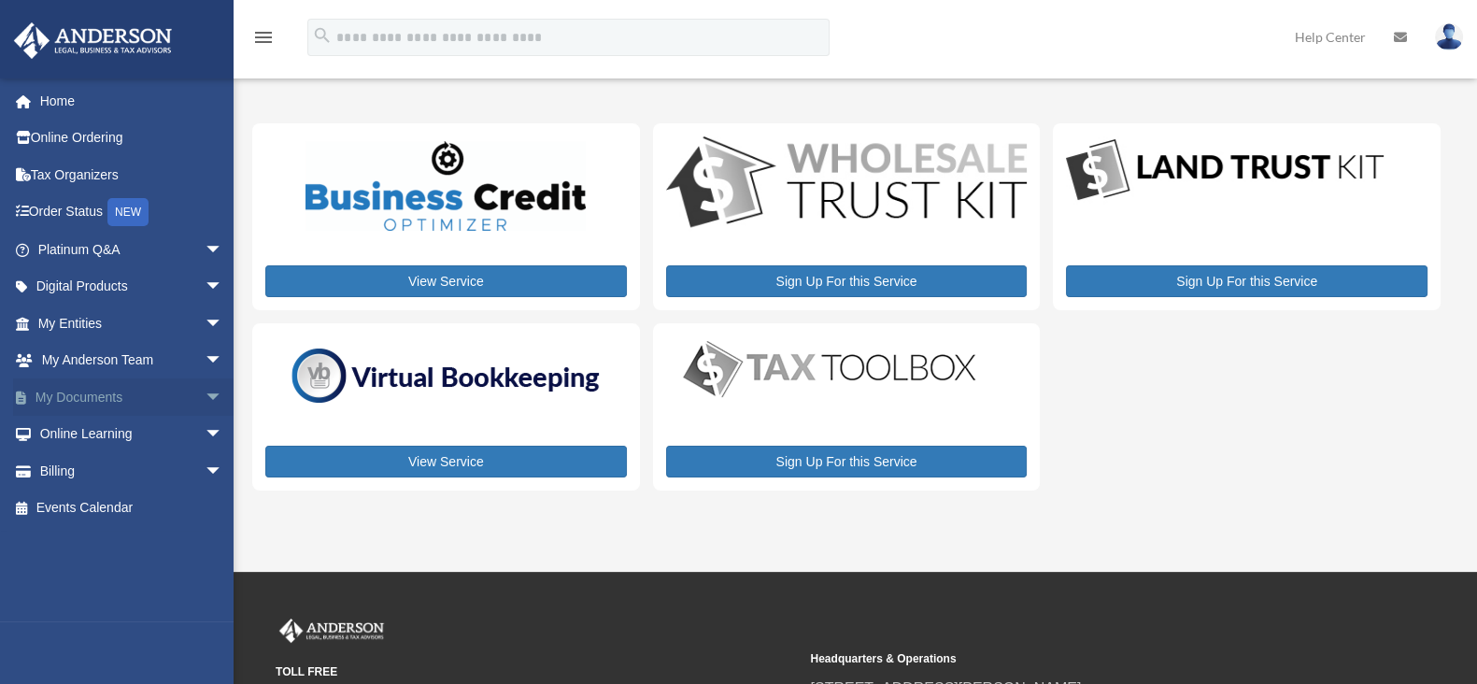
click at [75, 390] on link "My Documents arrow_drop_down" at bounding box center [132, 396] width 238 height 37
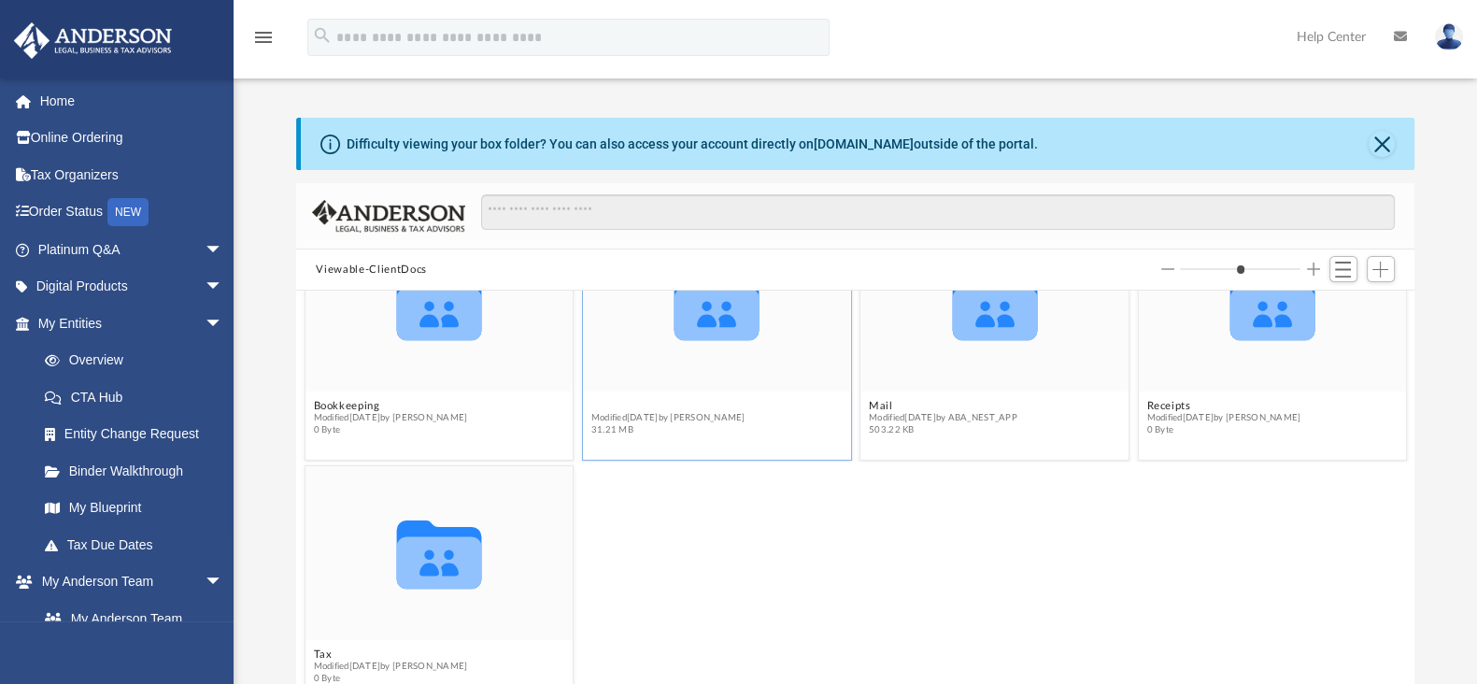
click at [598, 405] on button "Law" at bounding box center [667, 406] width 154 height 12
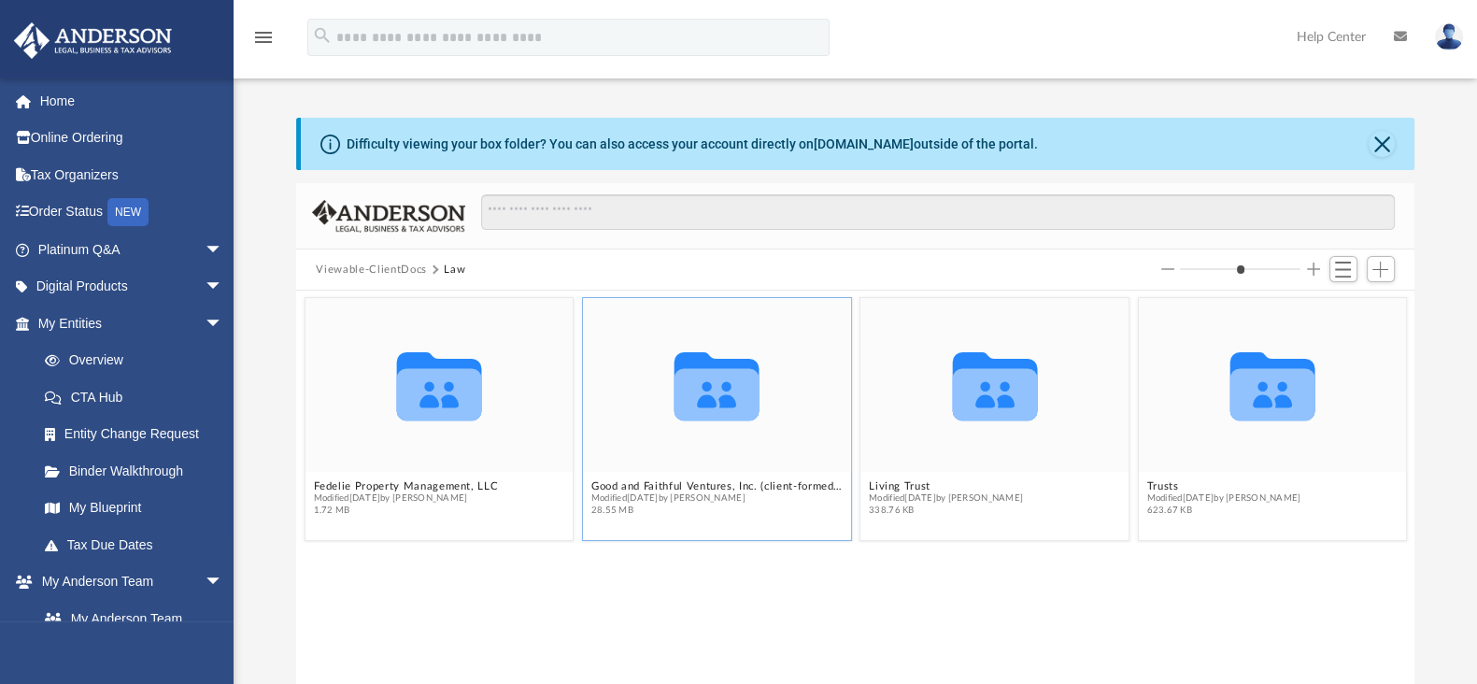
click at [688, 476] on figcaption "Good and Faithful Ventures, Inc. (client-formed)(CA) Modified Thu Aug 21 2025 b…" at bounding box center [717, 499] width 268 height 50
click at [683, 487] on button "Good and Faithful Ventures, Inc. (client-formed)([GEOGRAPHIC_DATA])" at bounding box center [715, 486] width 251 height 12
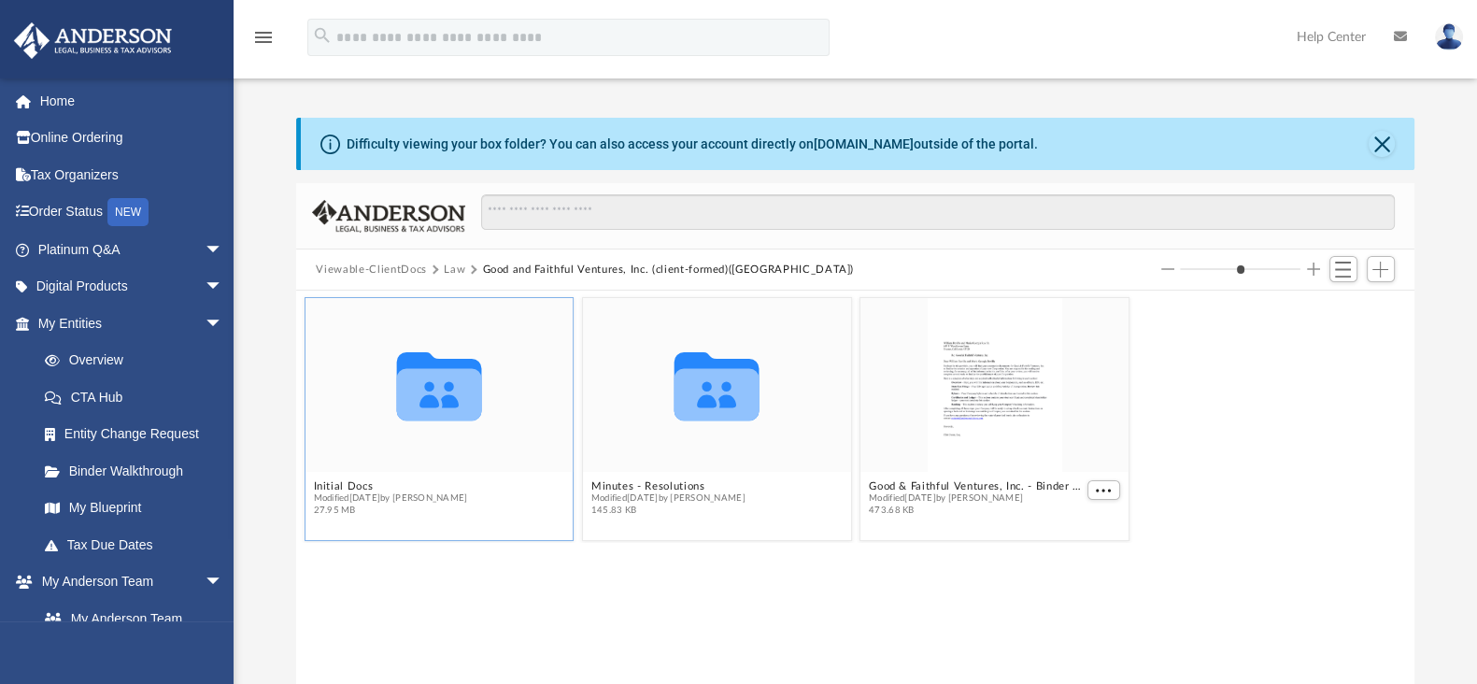
click at [335, 492] on span "Modified Wed Aug 20 2025 by Cynthia Peters" at bounding box center [390, 498] width 154 height 12
click at [347, 481] on button "Initial Docs" at bounding box center [390, 486] width 154 height 12
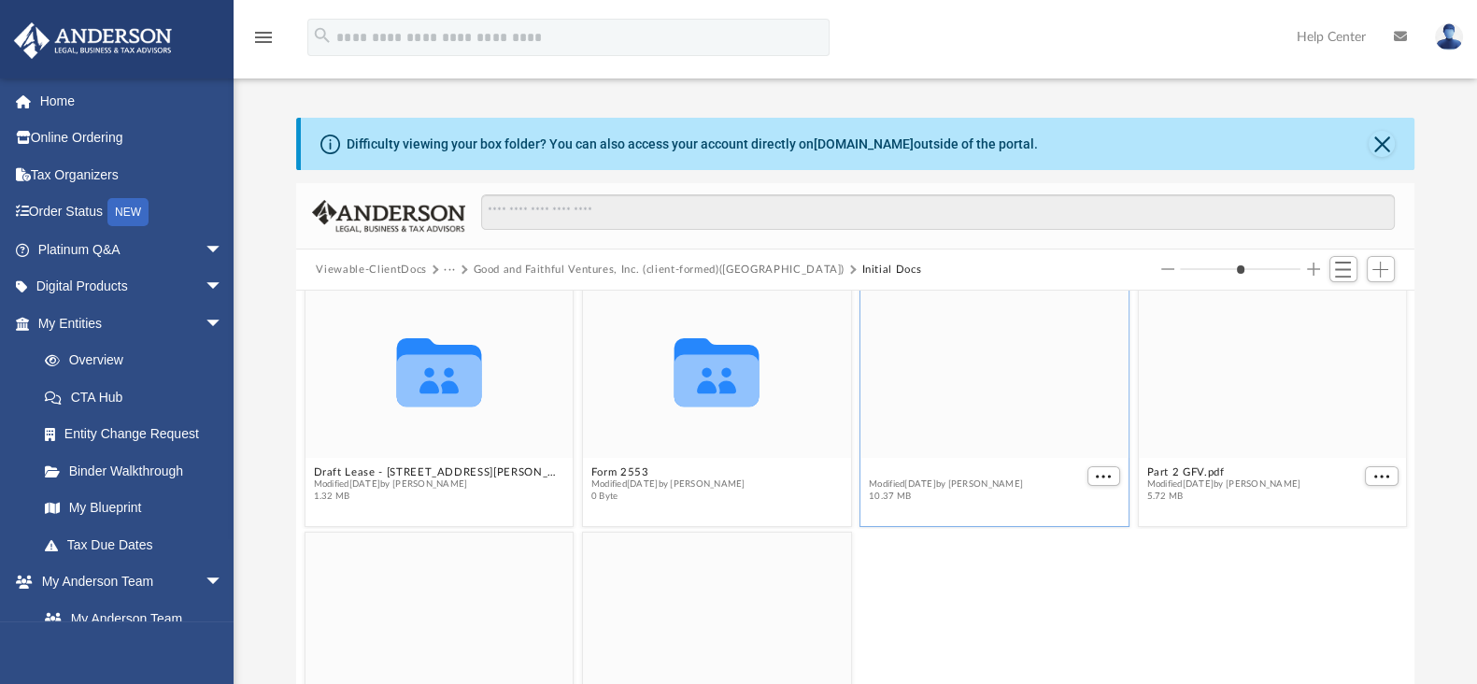
scroll to position [5, 0]
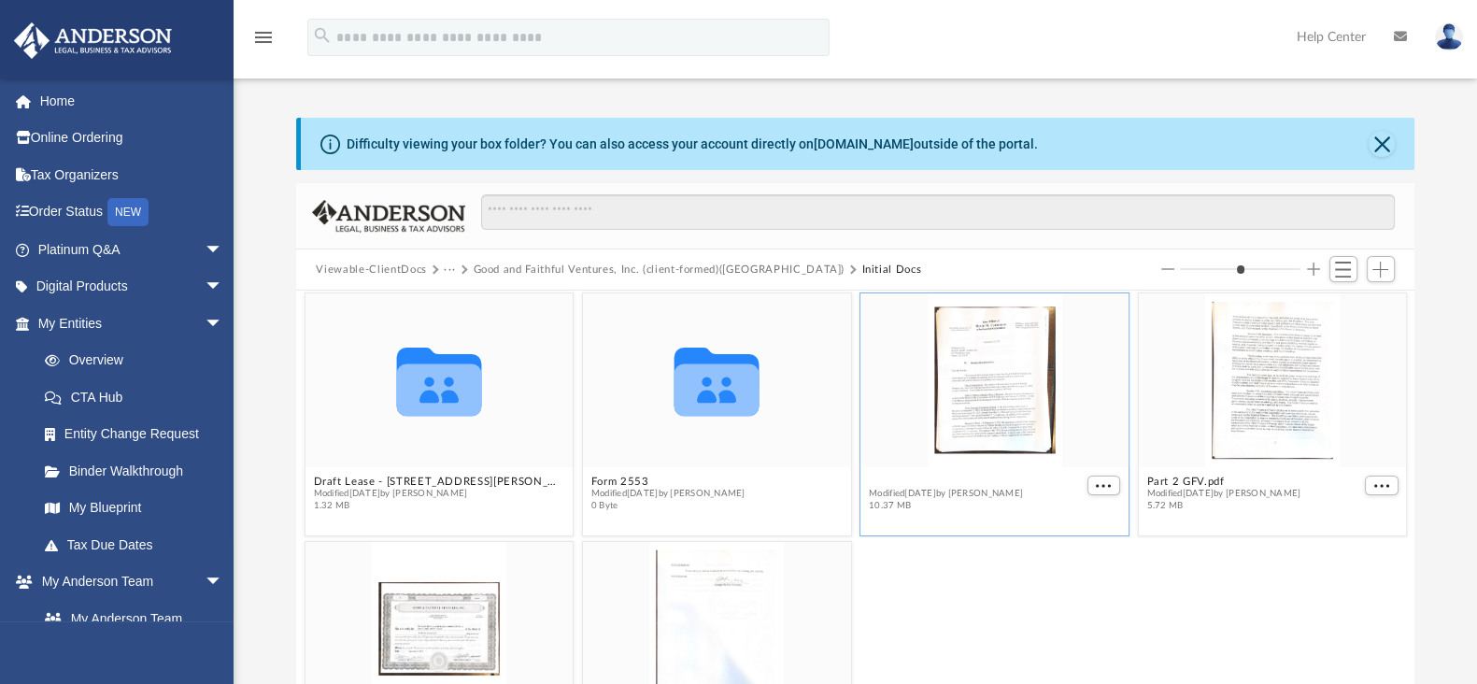
click at [933, 479] on button "Part 1 GFV.pdf" at bounding box center [946, 482] width 154 height 12
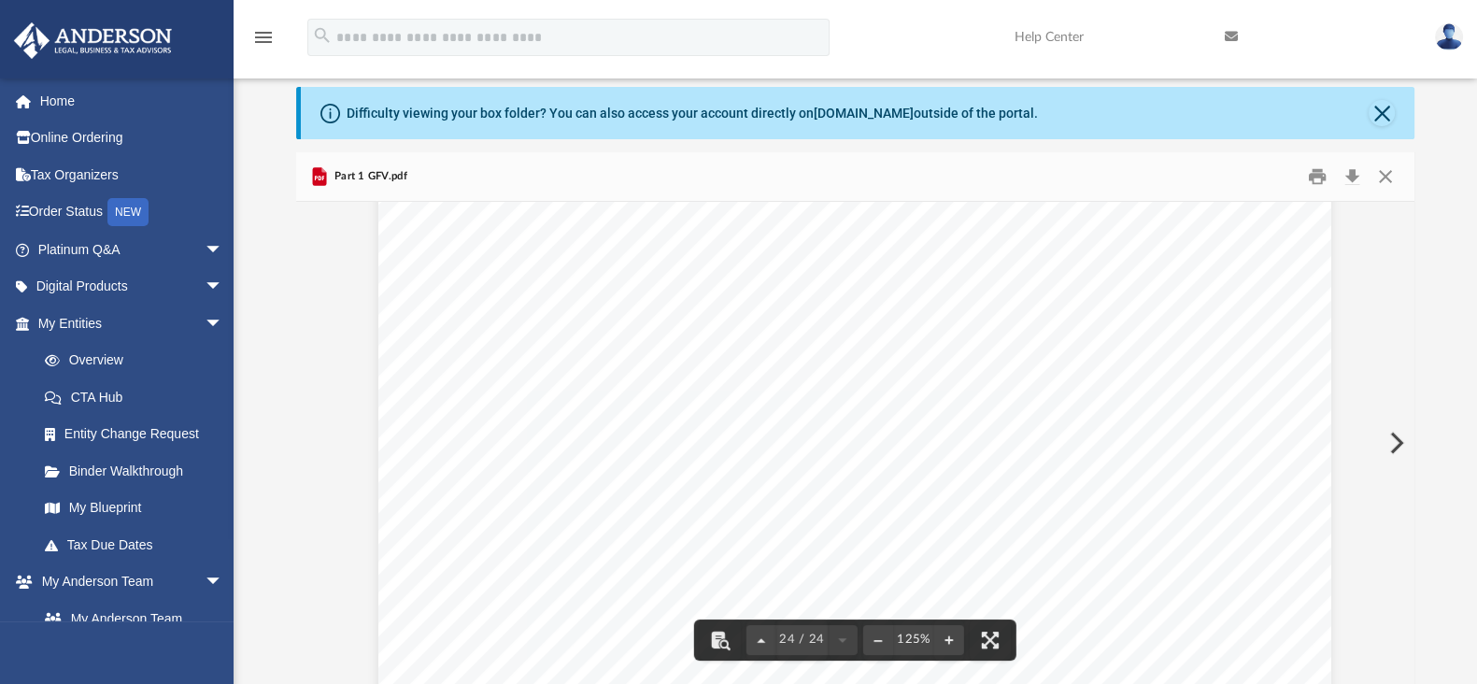
scroll to position [29143, 0]
click at [1394, 438] on button "Preview" at bounding box center [1394, 443] width 41 height 52
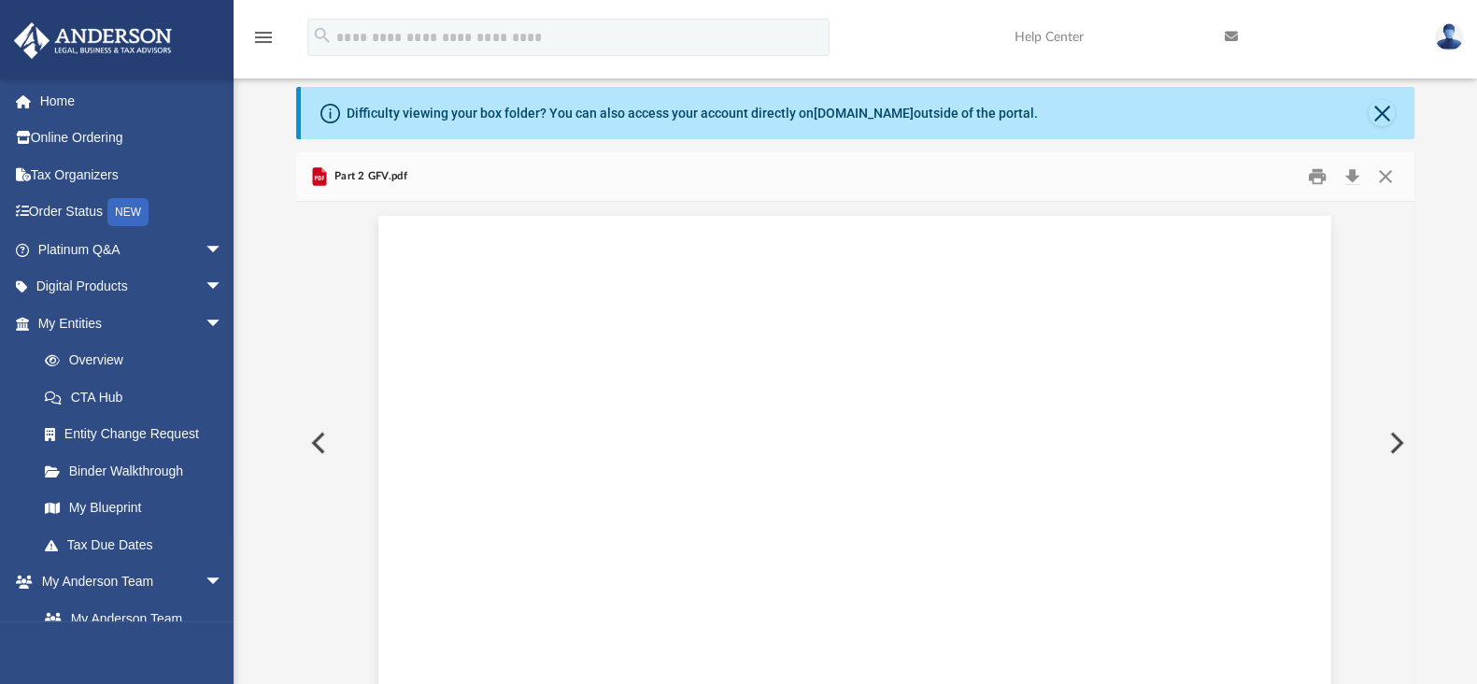
scroll to position [11351, 0]
click at [1394, 438] on button "Preview" at bounding box center [1394, 443] width 41 height 52
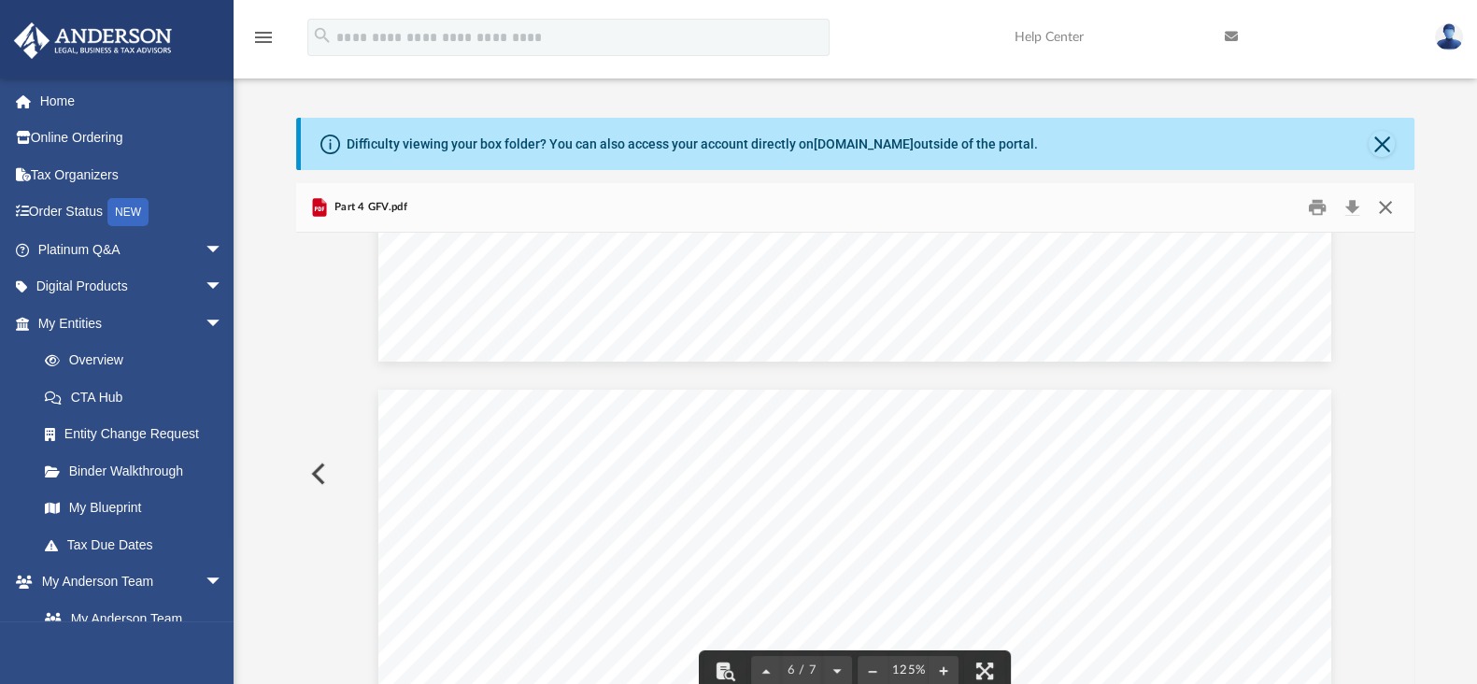
scroll to position [6146, 0]
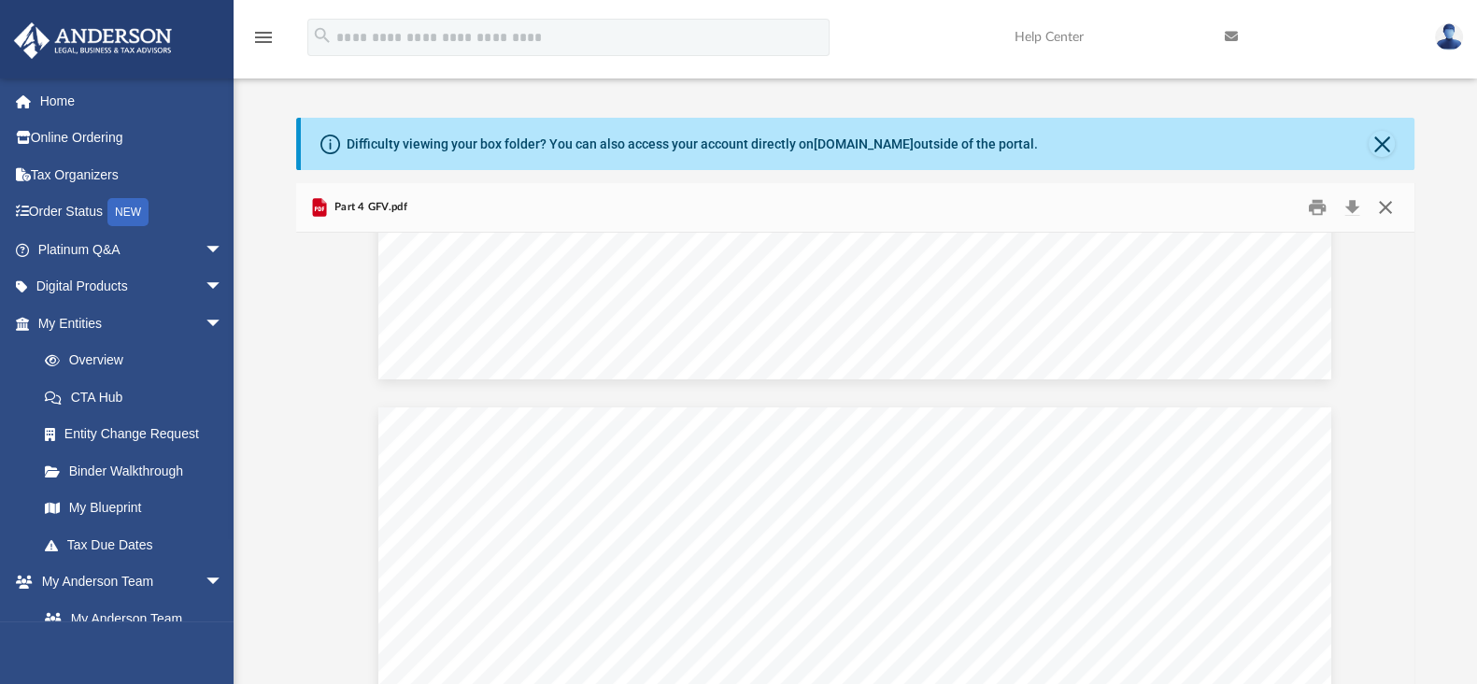
click at [1385, 205] on button "Close" at bounding box center [1386, 207] width 34 height 29
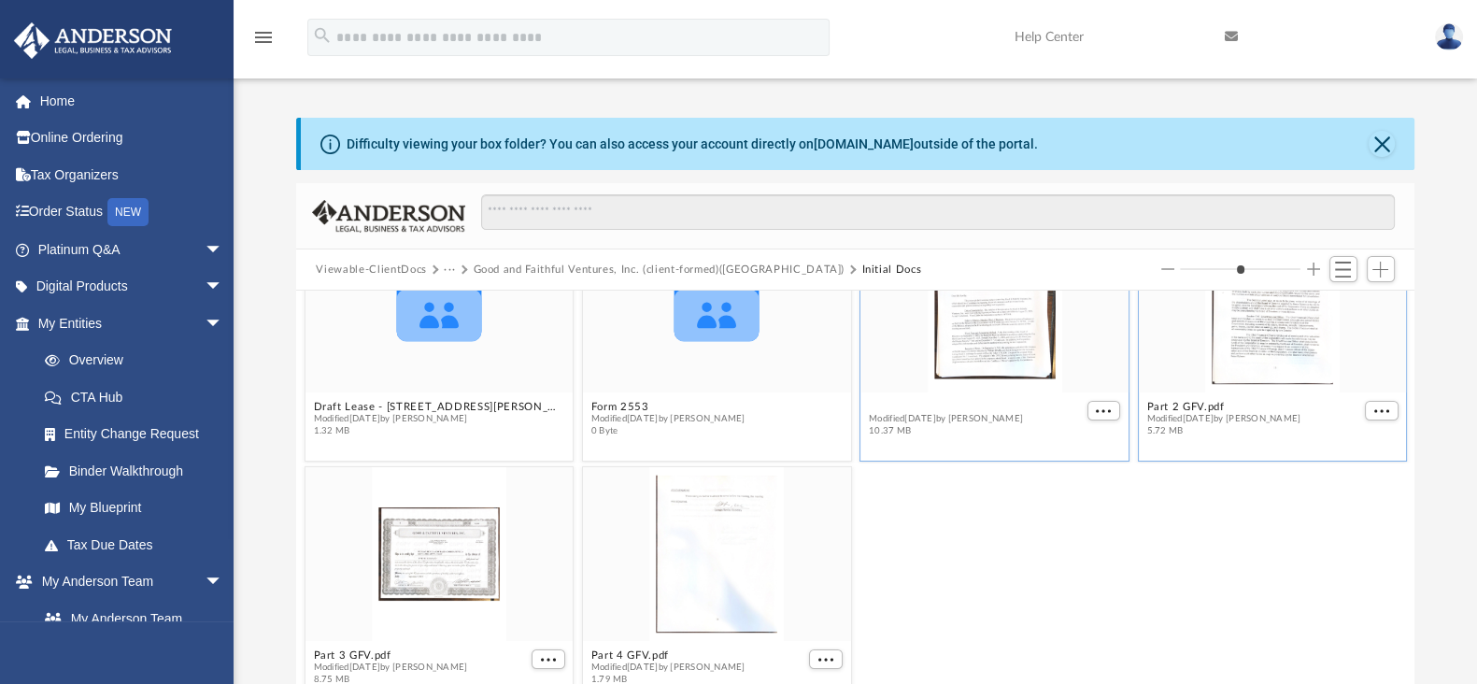
scroll to position [80, 0]
click at [1096, 405] on span "More options" at bounding box center [1103, 409] width 15 height 9
click at [1074, 479] on li "Download" at bounding box center [1069, 471] width 54 height 20
click at [1096, 408] on span "More options" at bounding box center [1103, 409] width 15 height 9
click at [981, 343] on div "grid" at bounding box center [994, 305] width 268 height 174
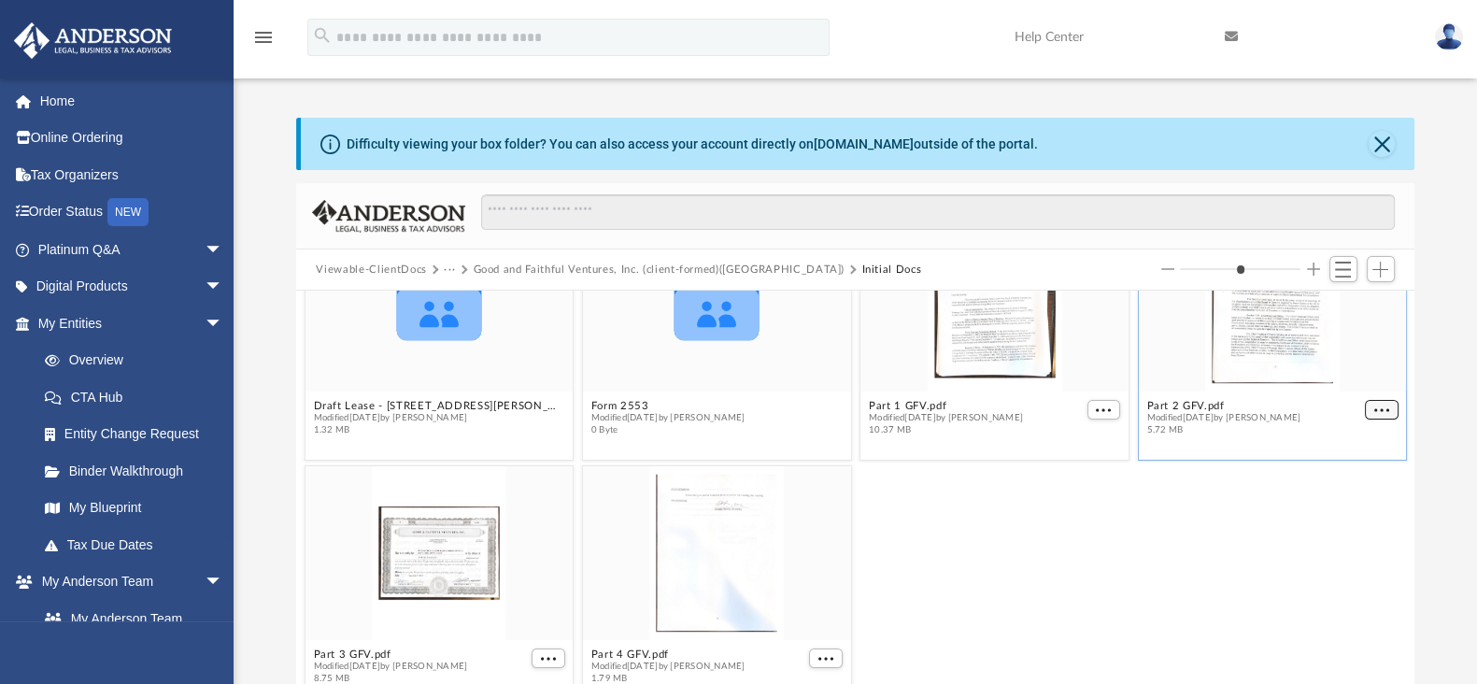
click at [1373, 405] on span "More options" at bounding box center [1380, 409] width 15 height 9
click at [1341, 469] on li "Download" at bounding box center [1342, 471] width 54 height 20
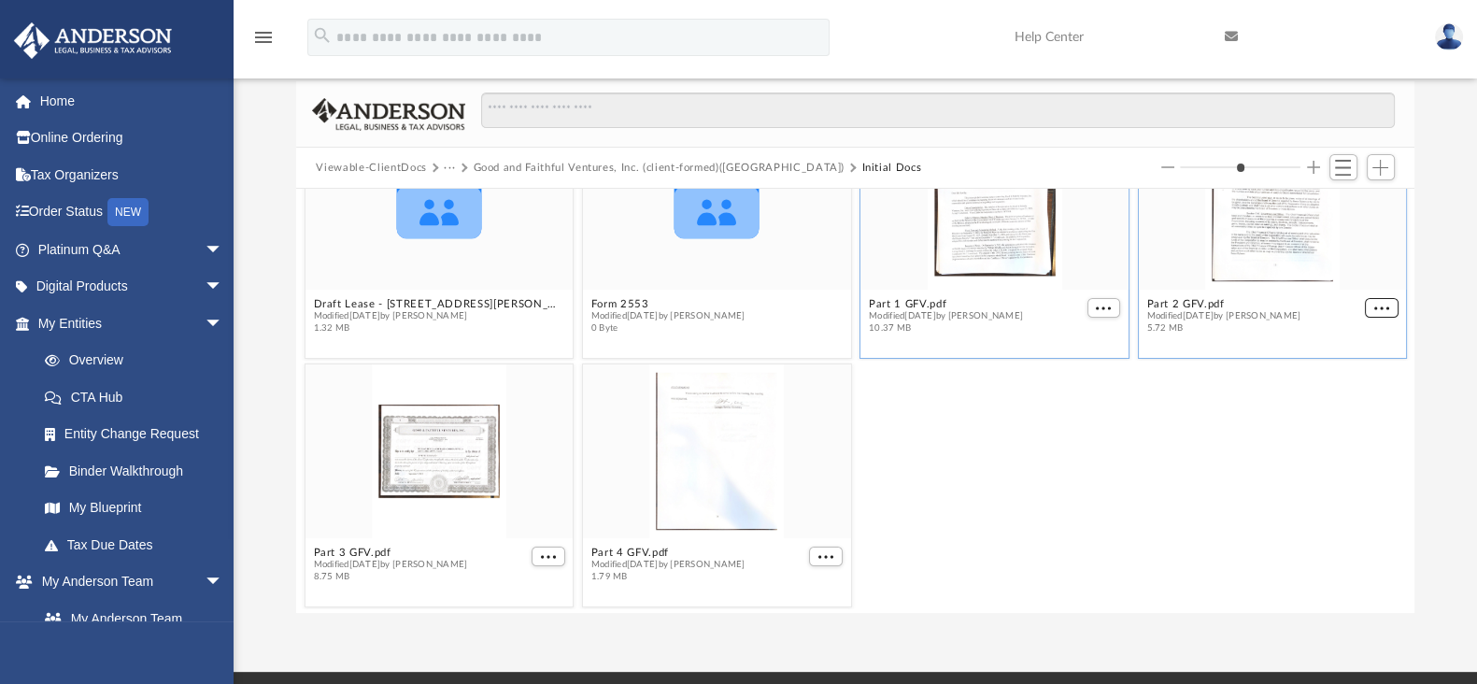
scroll to position [151, 0]
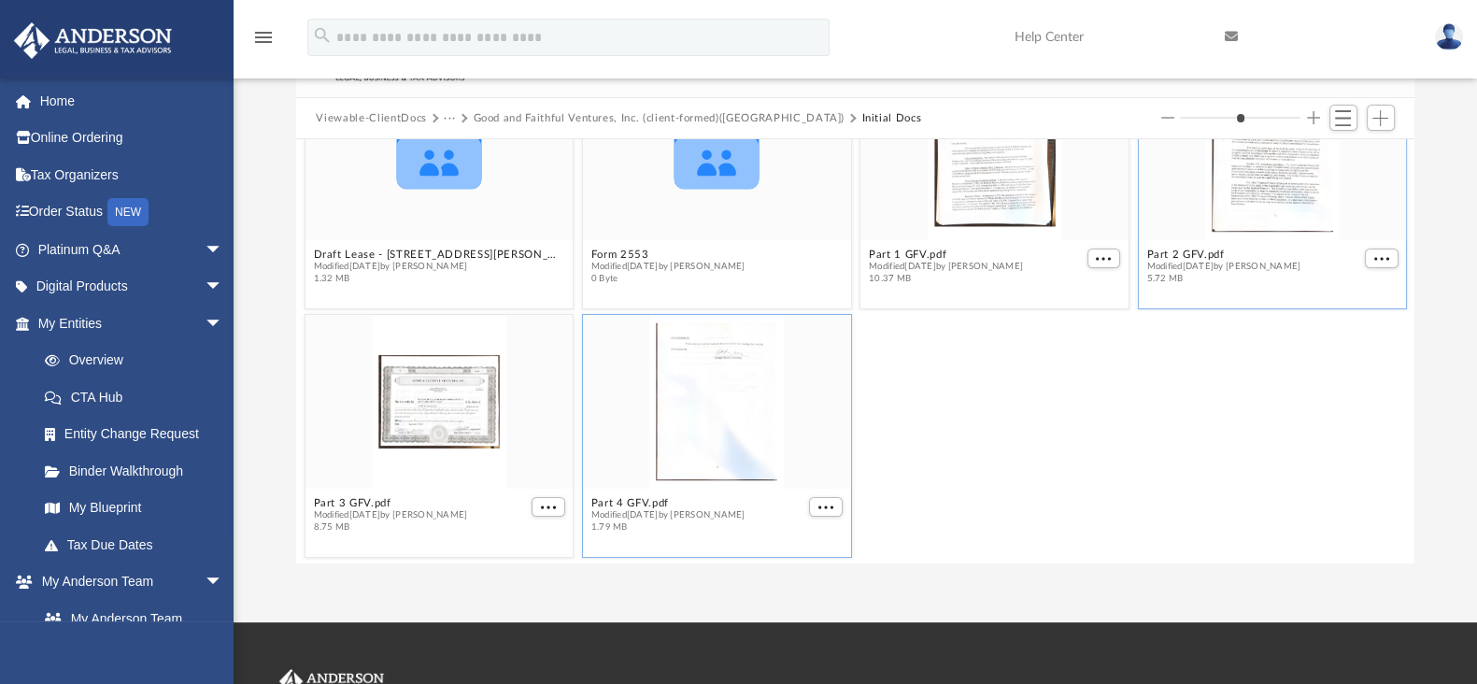
click at [753, 381] on div "grid" at bounding box center [717, 402] width 268 height 174
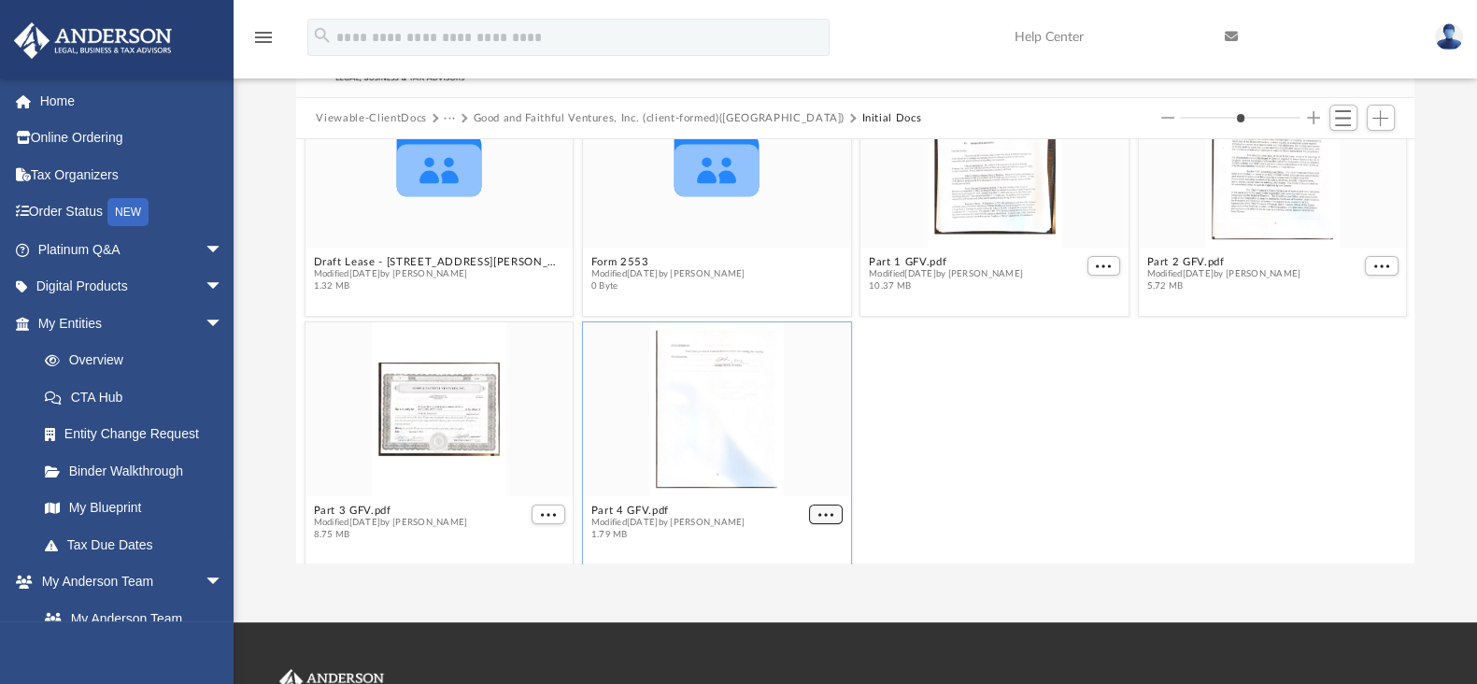
click at [822, 509] on span "More options" at bounding box center [825, 513] width 15 height 9
click at [801, 448] on li "Preview" at bounding box center [795, 447] width 54 height 20
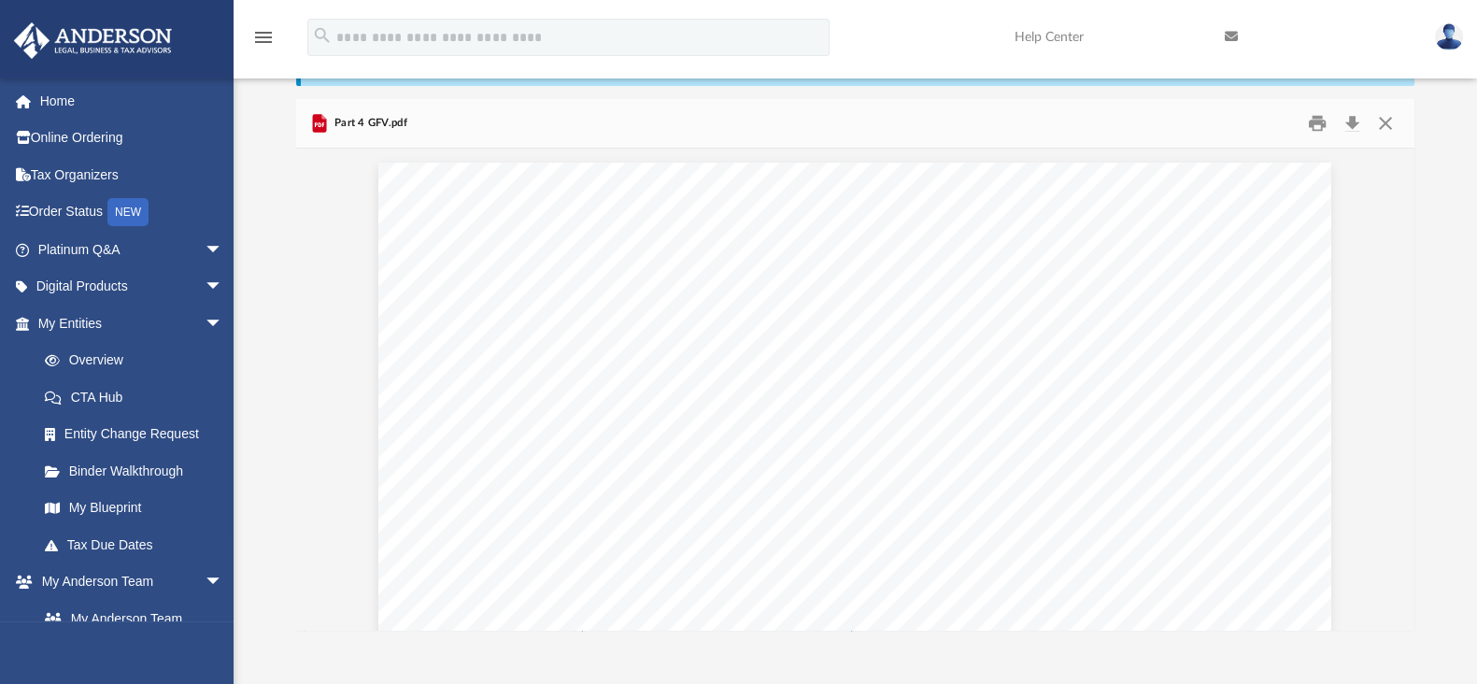
scroll to position [0, 0]
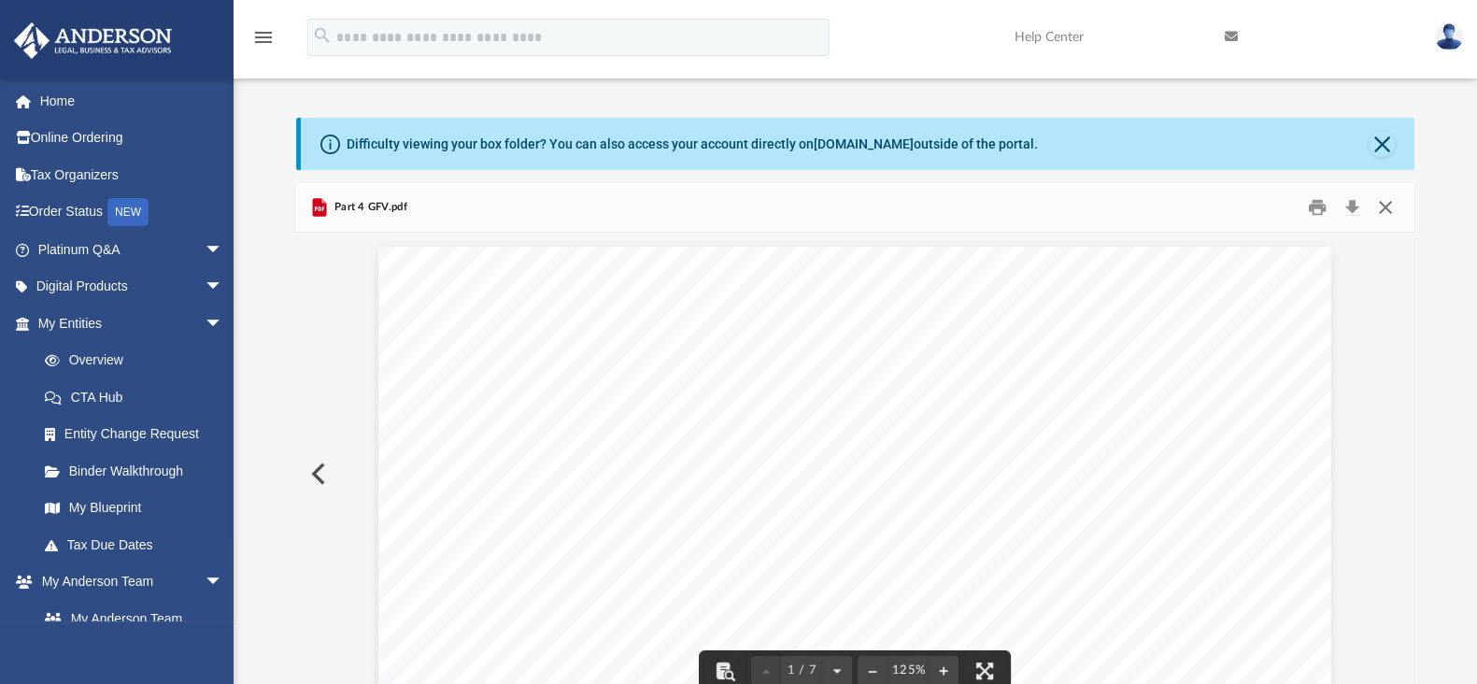
click at [1387, 198] on button "Close" at bounding box center [1386, 207] width 34 height 29
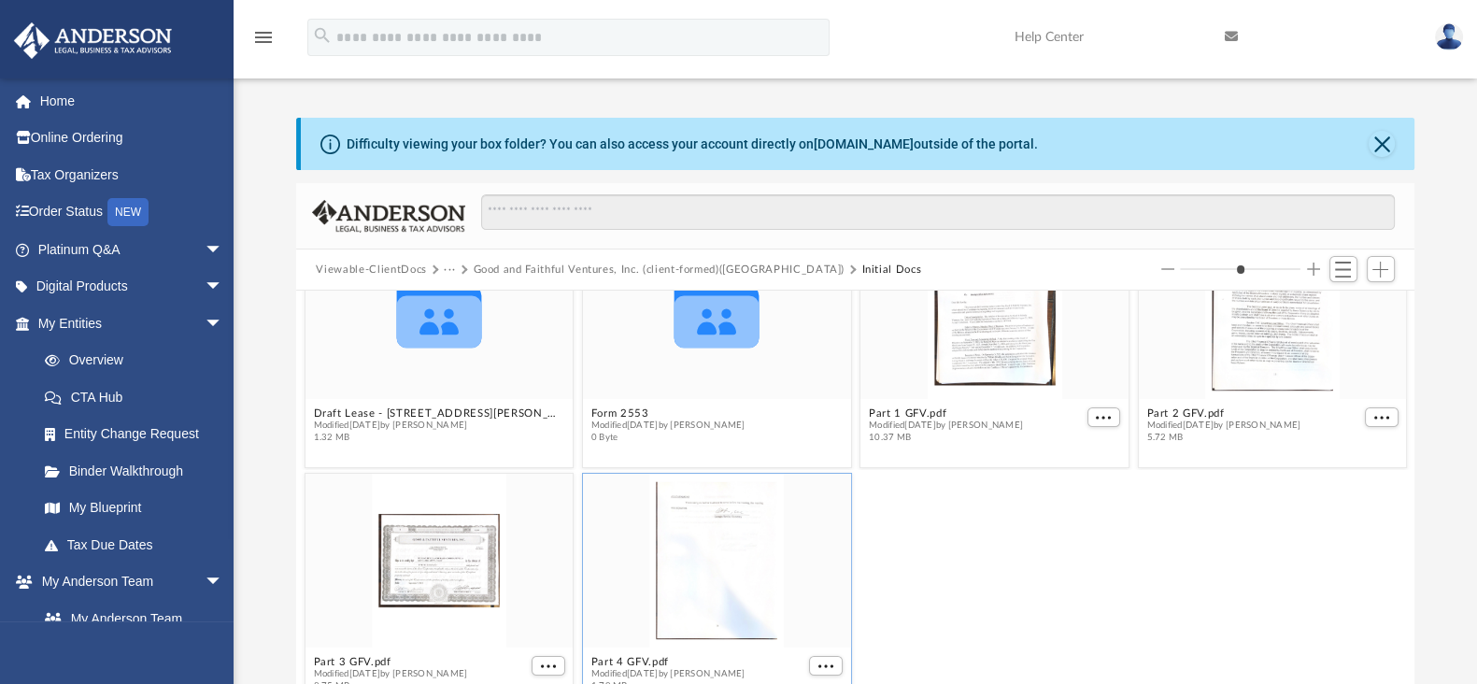
click at [1215, 476] on div "Part 3 GFV.pdf Modified Wed Mar 12 2025 by Wiliam Santos Revilla 8.75 MB Part 4…" at bounding box center [855, 594] width 1111 height 251
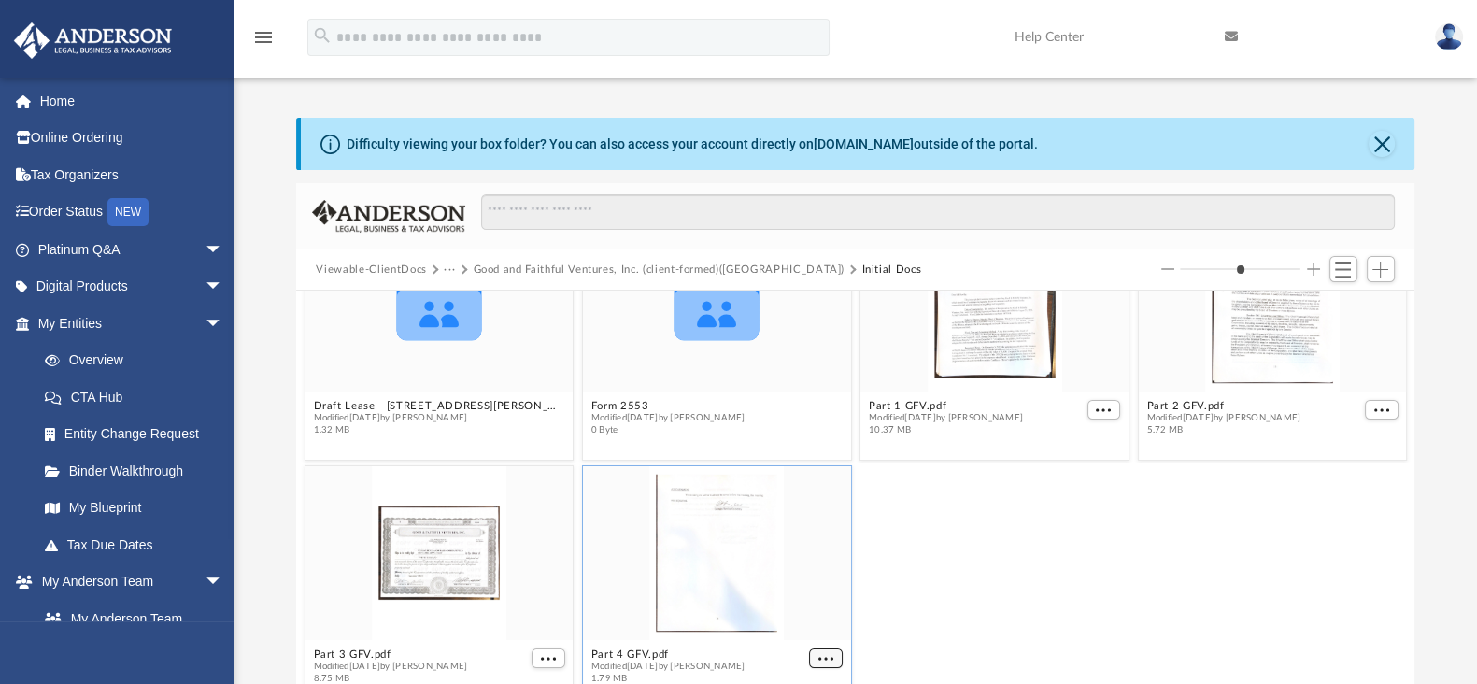
click at [819, 655] on span "More options" at bounding box center [825, 657] width 15 height 9
click at [803, 622] on li "Download" at bounding box center [795, 620] width 54 height 20
click at [544, 653] on span "More options" at bounding box center [547, 657] width 15 height 9
click at [541, 622] on li "Download" at bounding box center [522, 620] width 54 height 20
click at [1392, 139] on button "Close" at bounding box center [1382, 144] width 26 height 26
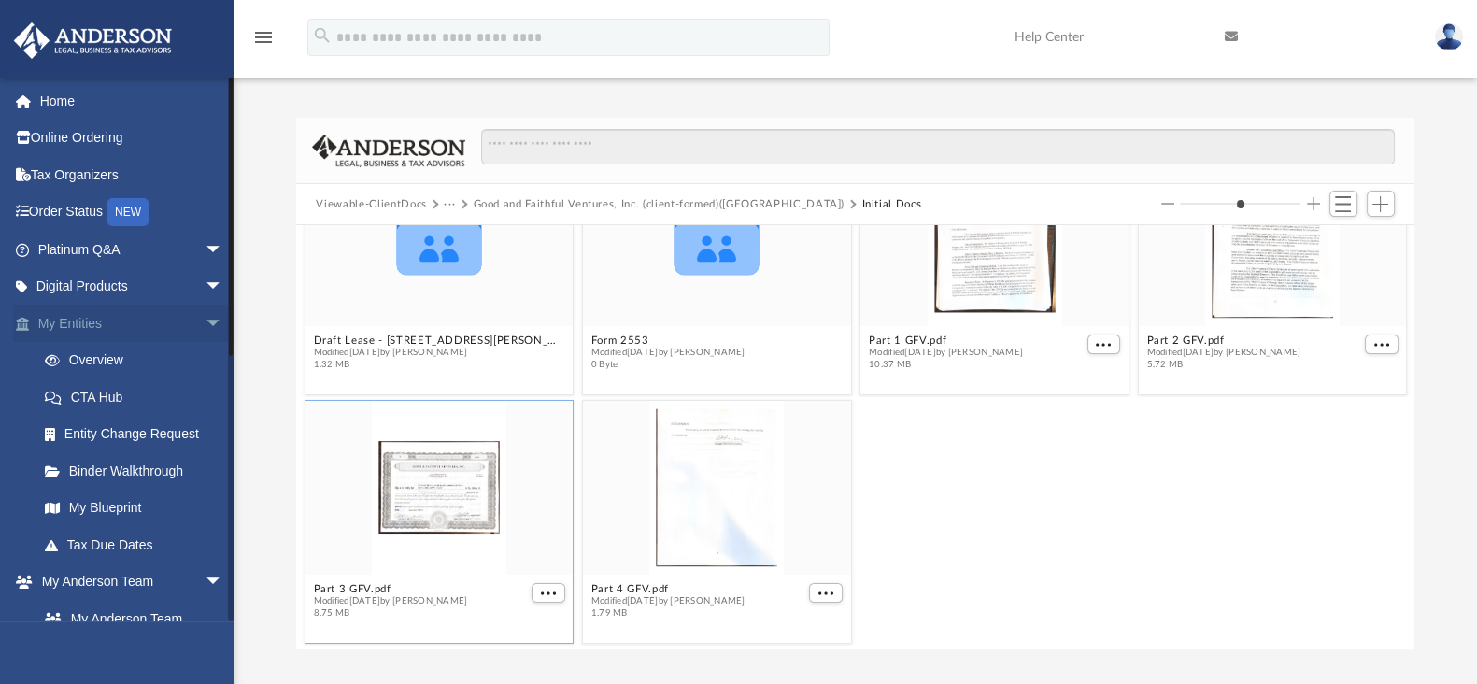
click at [205, 326] on span "arrow_drop_down" at bounding box center [223, 324] width 37 height 38
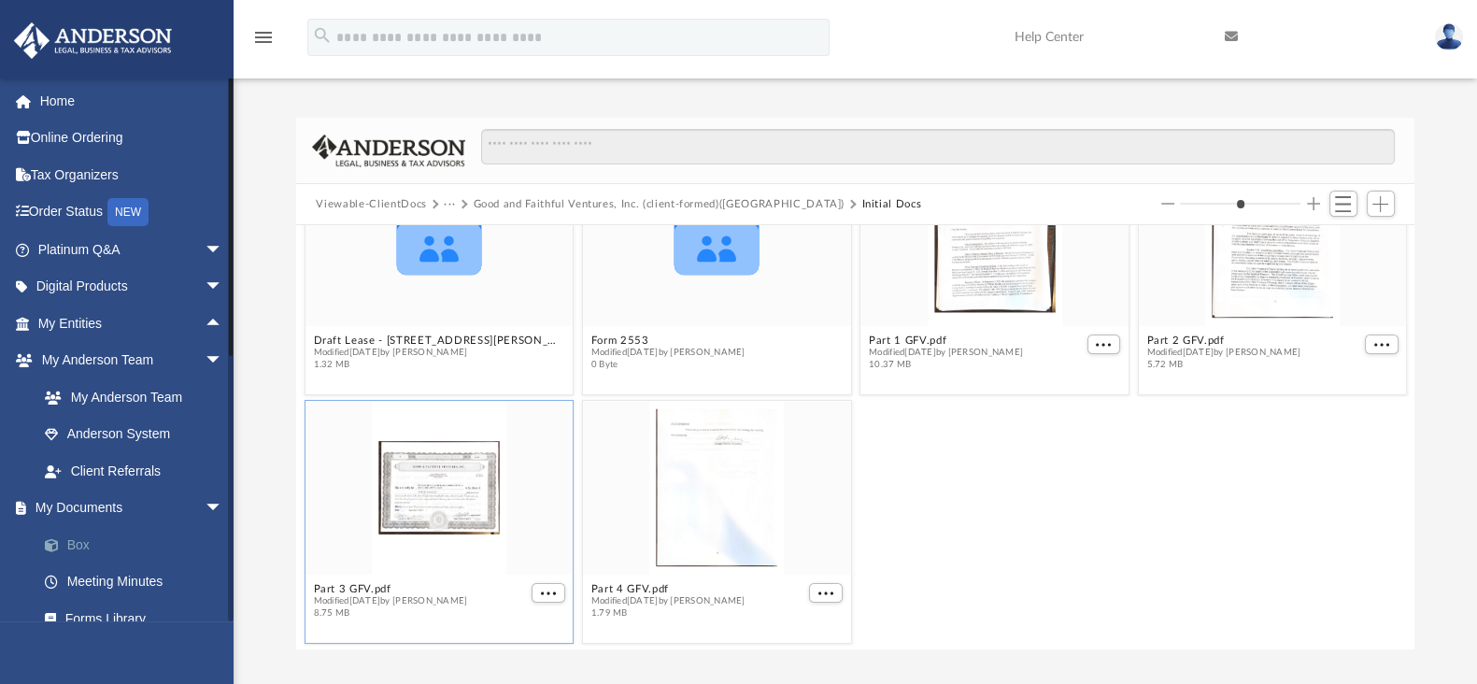
click at [80, 549] on link "Box" at bounding box center [138, 544] width 225 height 37
click at [80, 534] on link "Box" at bounding box center [138, 544] width 225 height 37
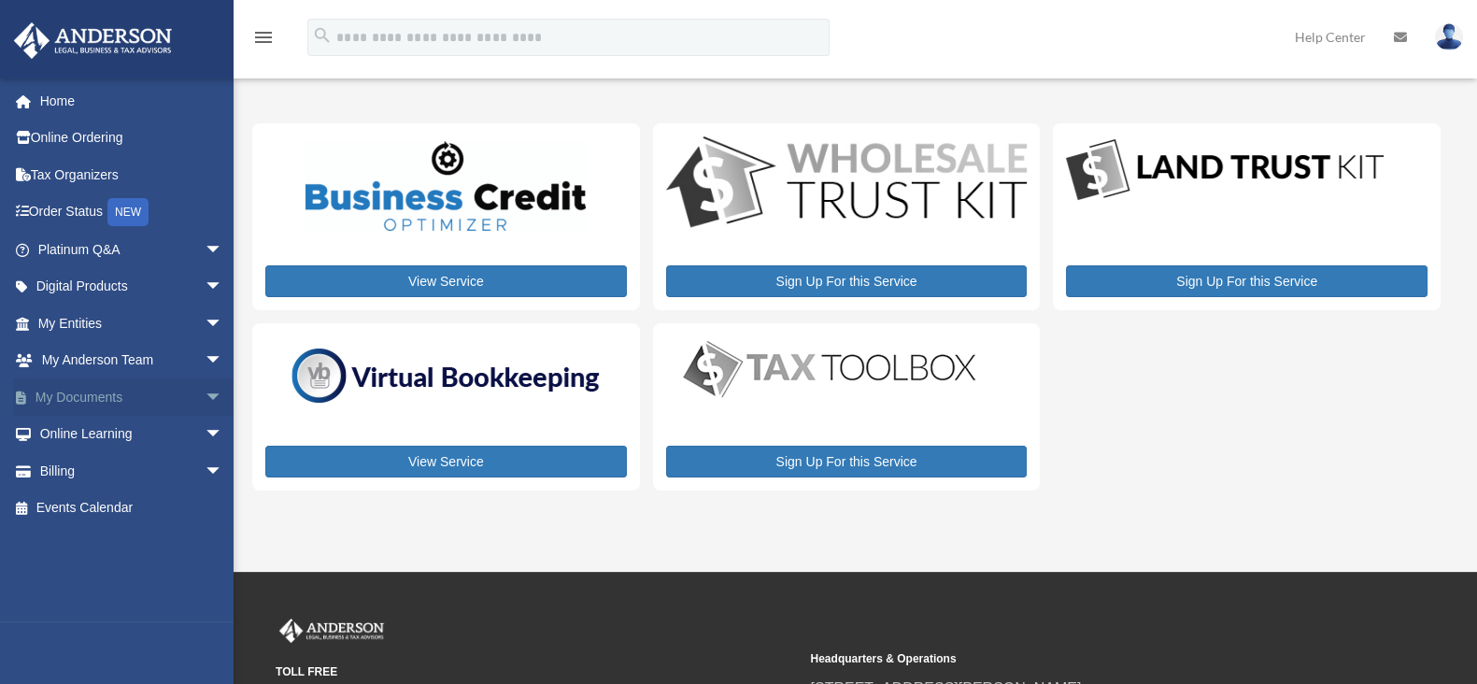
click at [84, 405] on link "My Documents arrow_drop_down" at bounding box center [132, 396] width 238 height 37
click at [205, 398] on span "arrow_drop_down" at bounding box center [223, 397] width 37 height 38
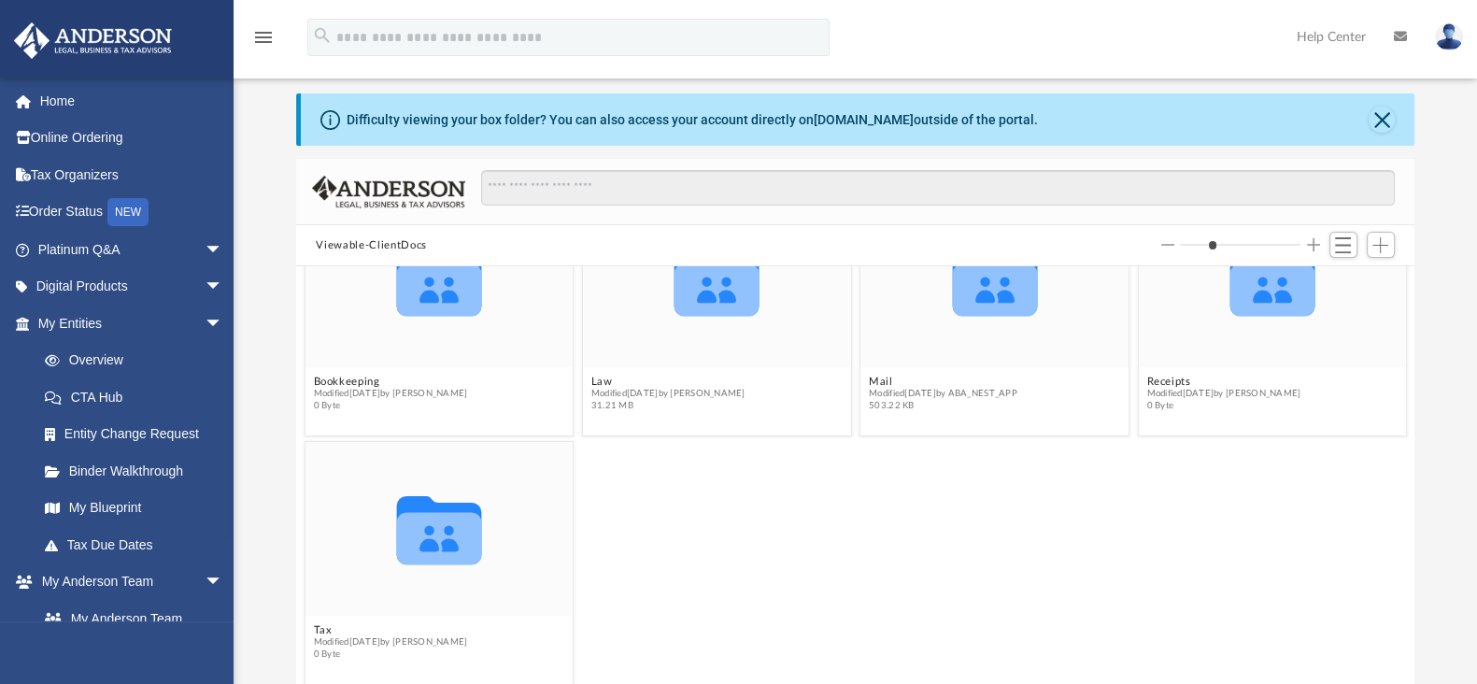
scroll to position [25, 0]
click at [612, 380] on button "Law" at bounding box center [667, 381] width 154 height 12
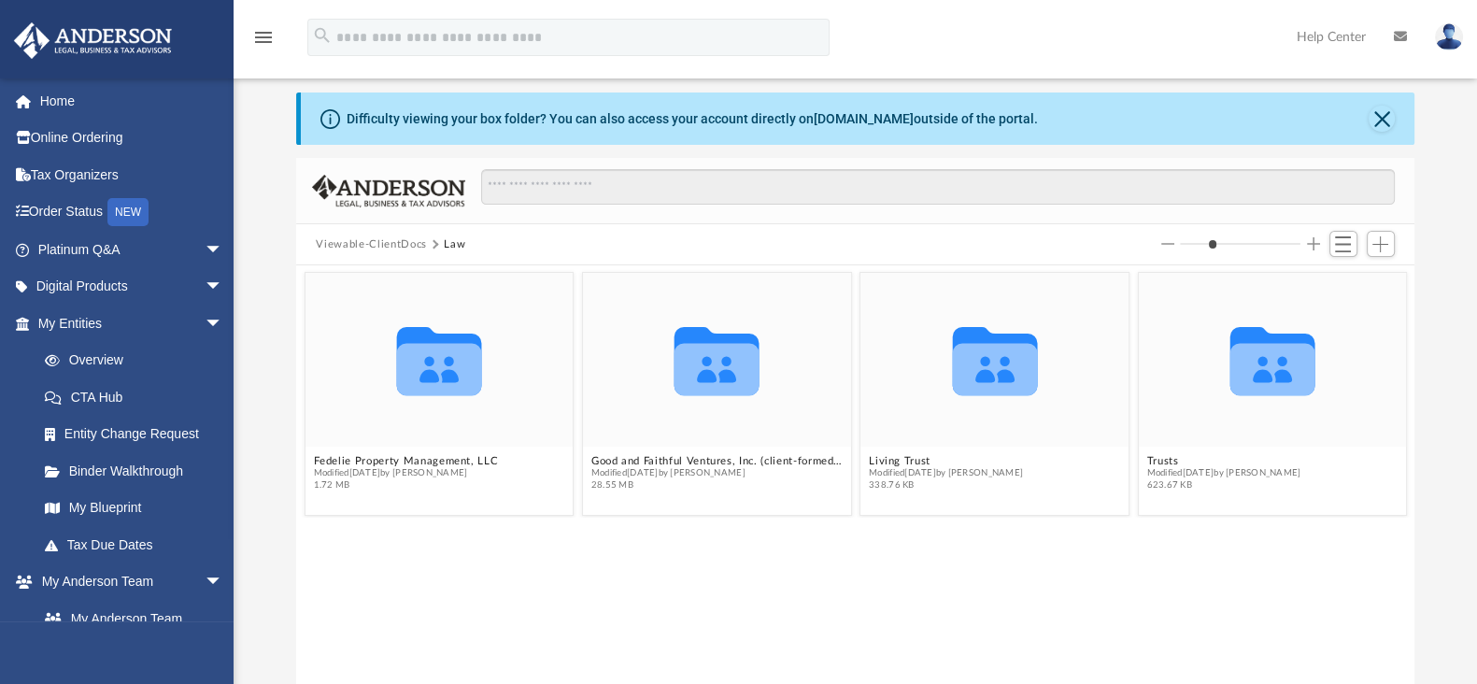
scroll to position [0, 0]
click at [741, 467] on span "Modified [DATE] by [PERSON_NAME]" at bounding box center [715, 473] width 251 height 12
click at [816, 456] on button "Good and Faithful Ventures, Inc. (client-formed)([GEOGRAPHIC_DATA])" at bounding box center [715, 461] width 251 height 12
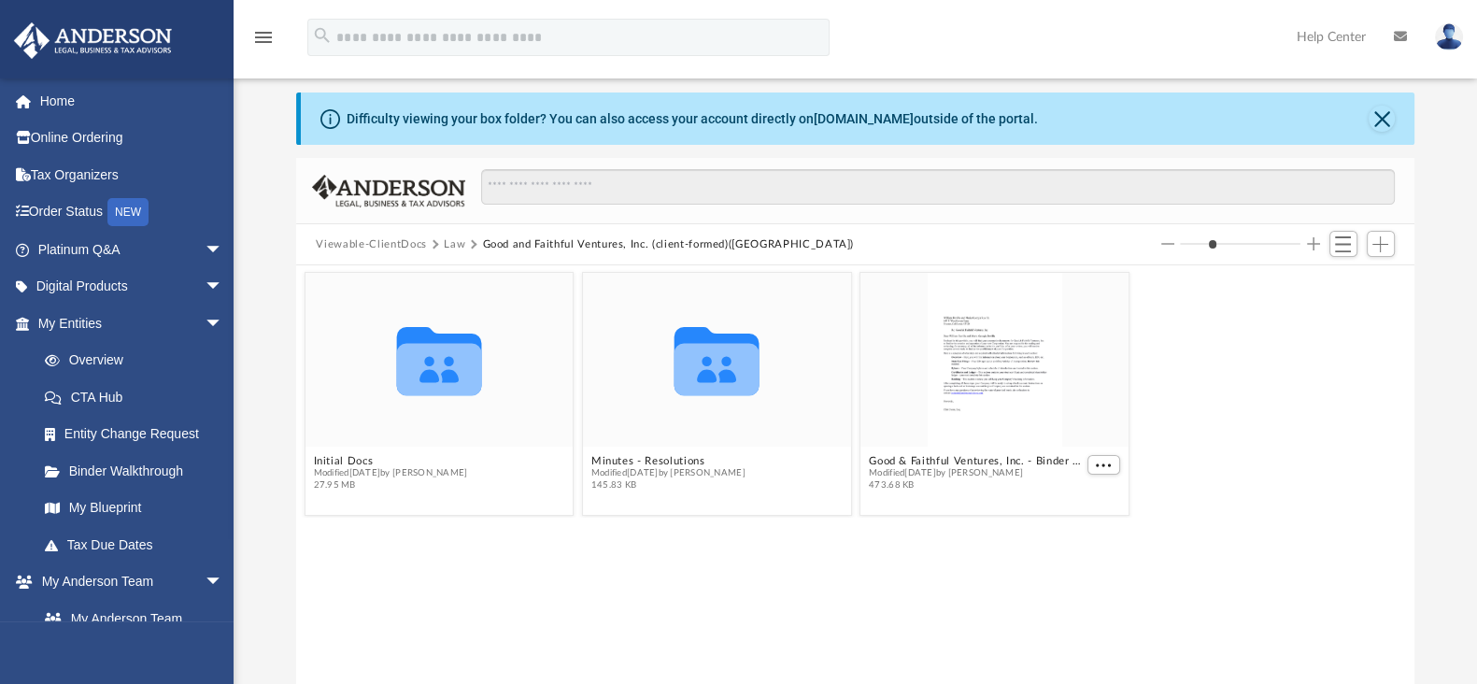
click at [816, 456] on figcaption "Minutes - Resolutions Modified [DATE] by [PERSON_NAME] 145.83 KB" at bounding box center [717, 473] width 268 height 50
click at [1109, 464] on span "More options" at bounding box center [1103, 464] width 15 height 9
click at [1079, 529] on li "Download" at bounding box center [1082, 528] width 54 height 20
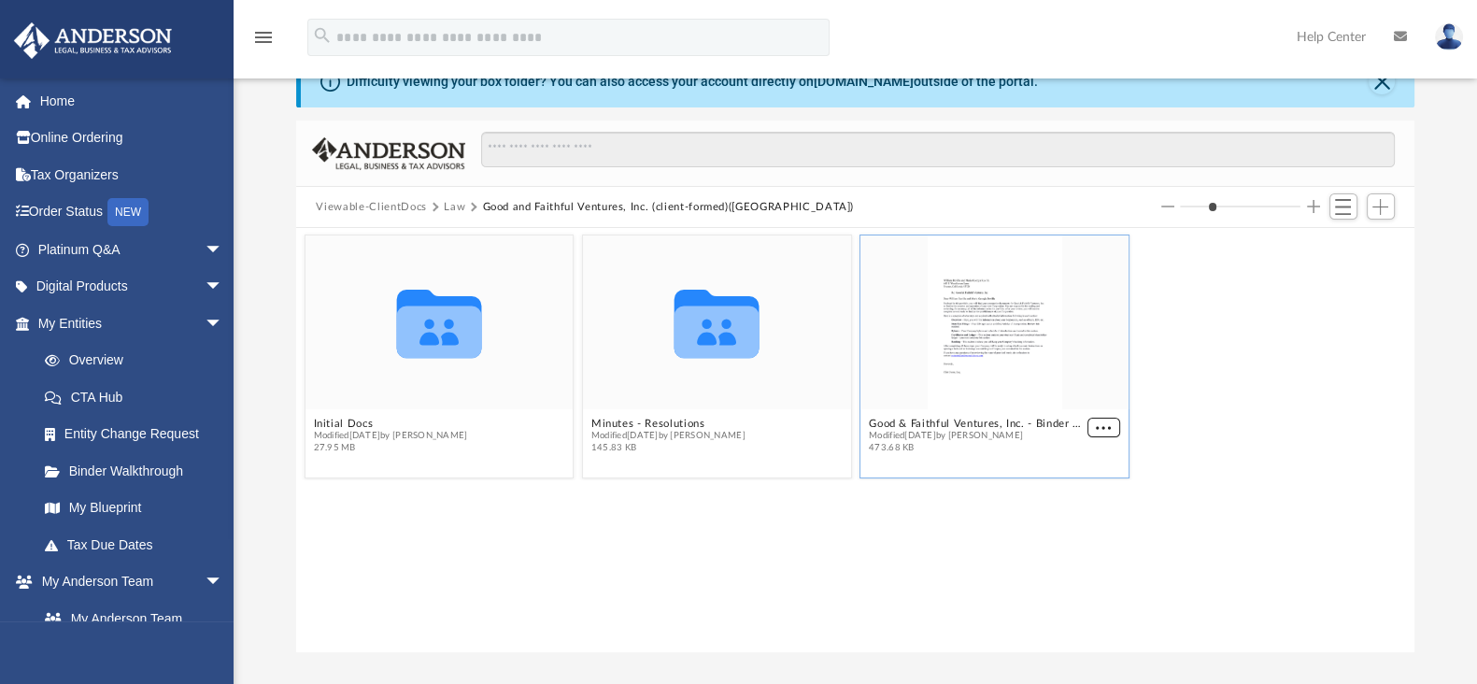
scroll to position [64, 0]
click at [328, 420] on button "Initial Docs" at bounding box center [390, 422] width 154 height 12
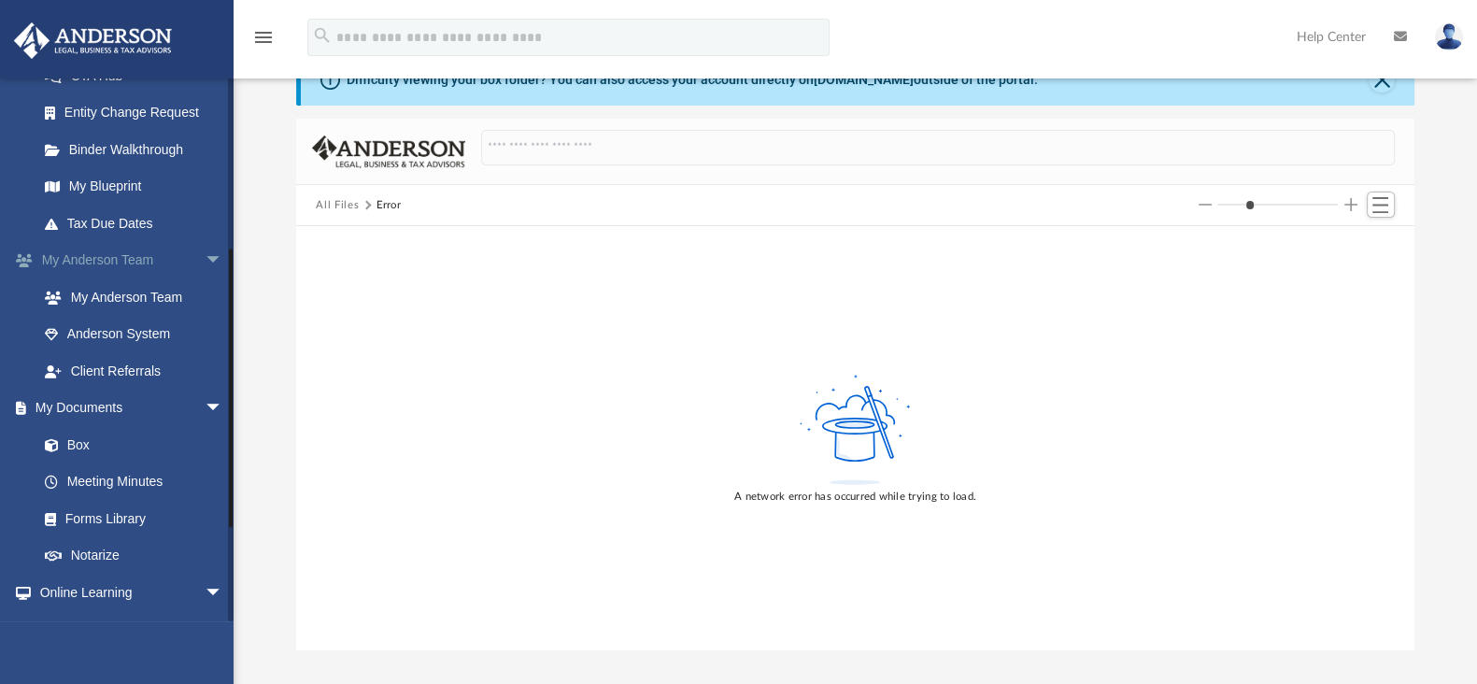
scroll to position [322, 0]
